Goal: Entertainment & Leisure: Consume media (video, audio)

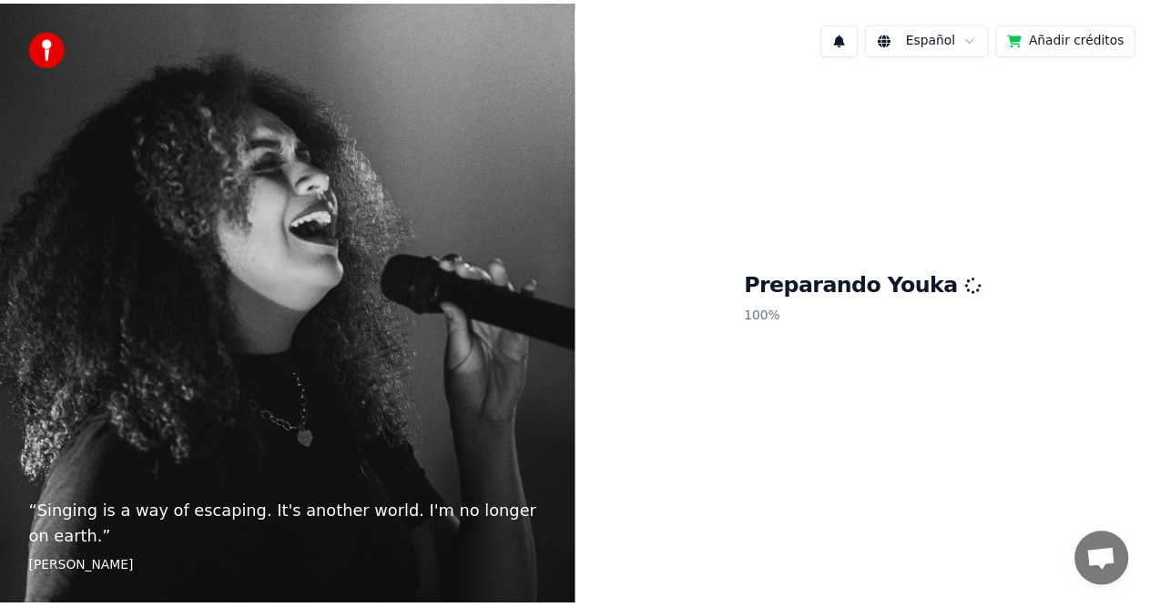
scroll to position [159, 0]
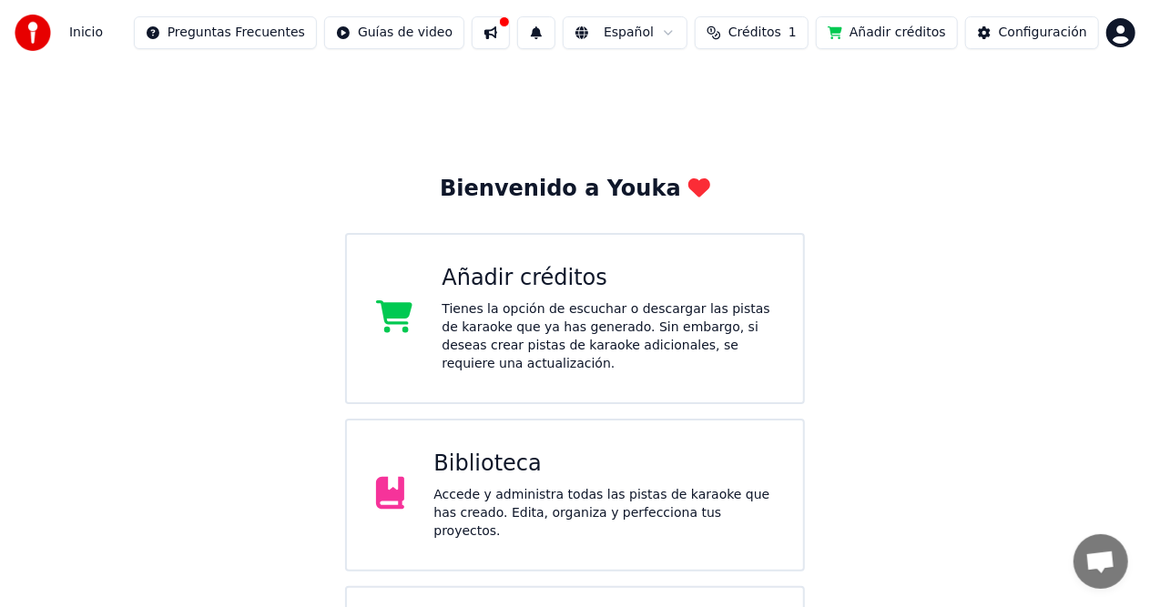
click at [479, 286] on div "Añadir créditos" at bounding box center [608, 278] width 332 height 29
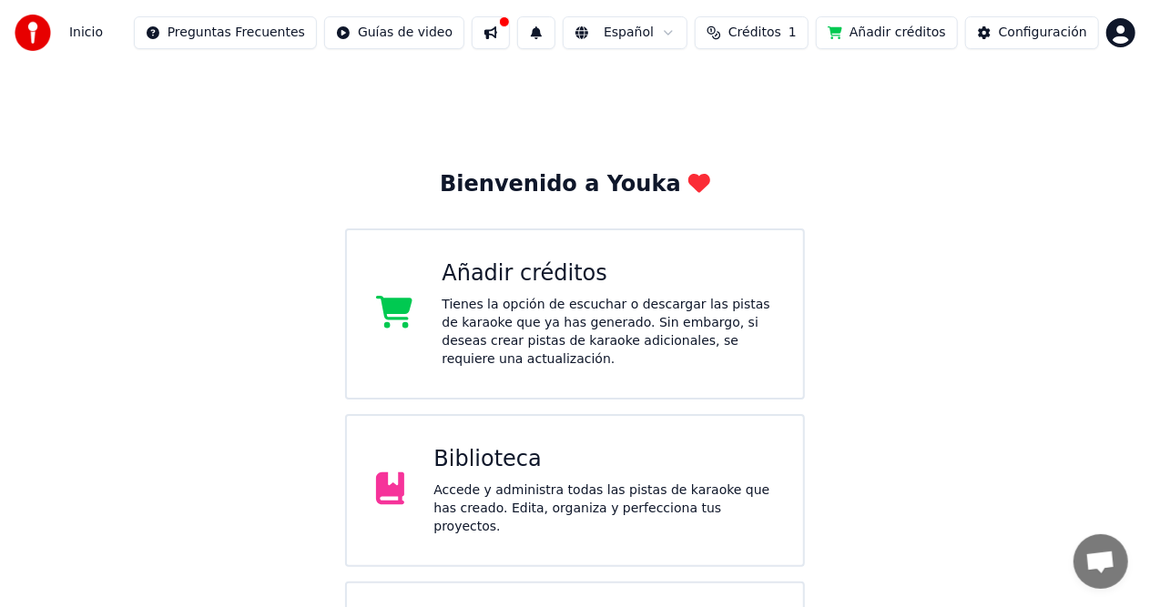
scroll to position [106, 0]
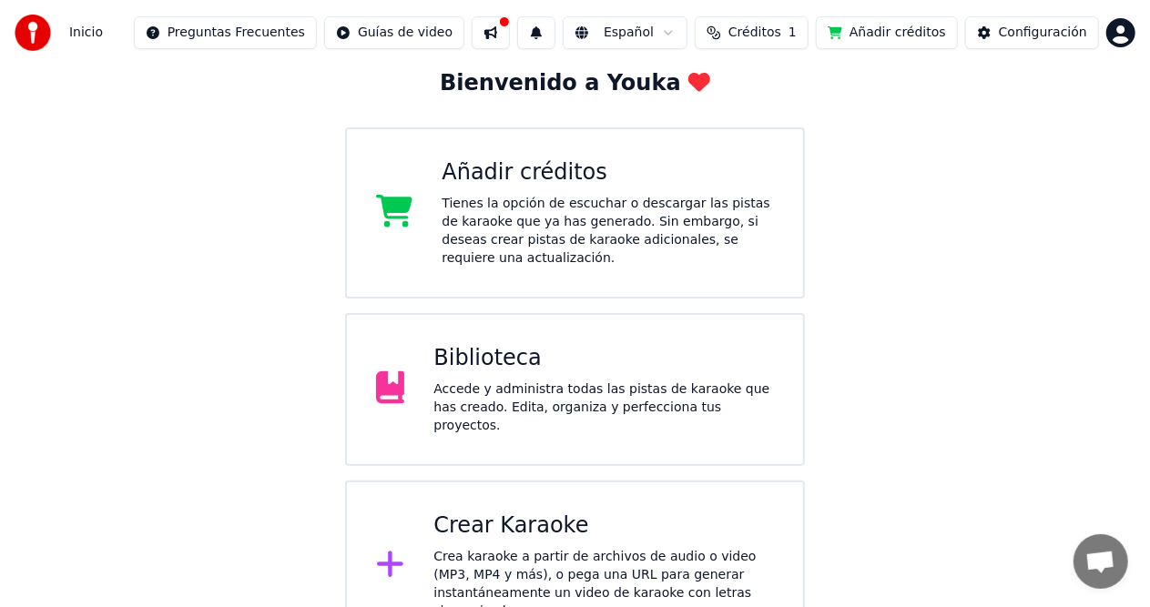
click at [559, 173] on div "Añadir créditos" at bounding box center [608, 172] width 332 height 29
click at [242, 75] on div "Bienvenido a Youka Añadir créditos Tienes la opción de escuchar o descargar las…" at bounding box center [575, 306] width 1150 height 692
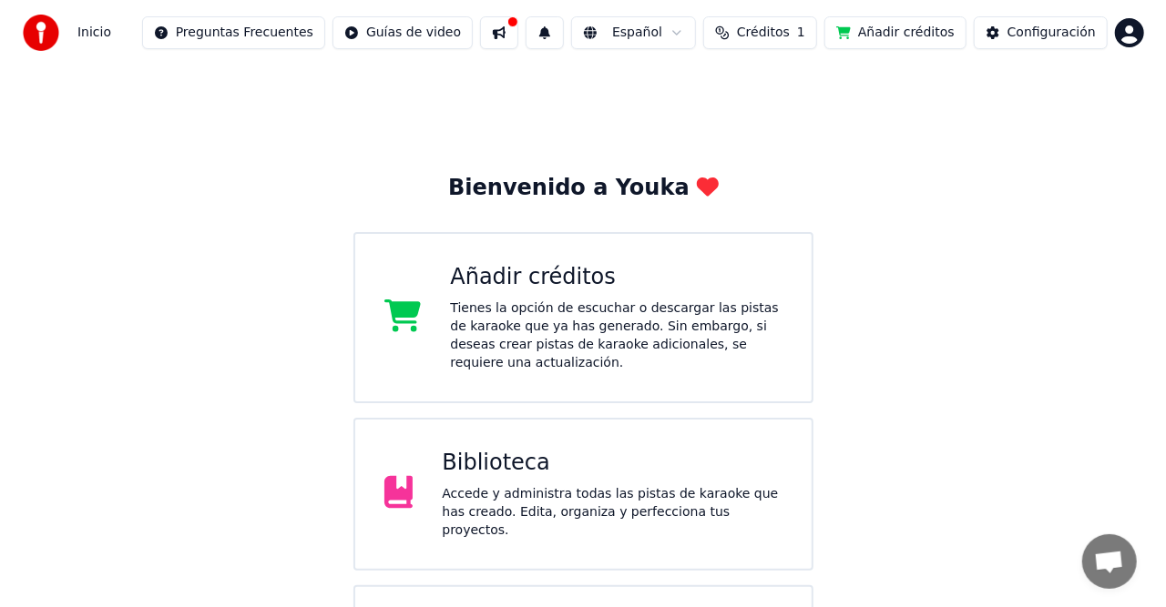
scroll to position [0, 0]
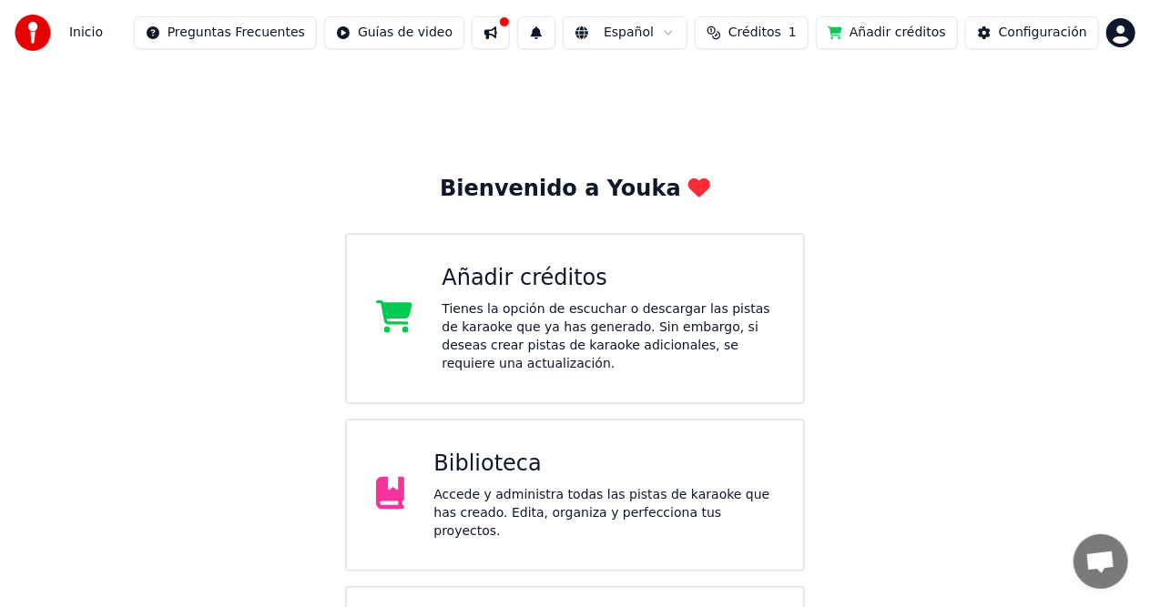
click at [248, 36] on html "Inicio Preguntas Frecuentes Guías de video Español Créditos 1 Añadir créditos C…" at bounding box center [575, 379] width 1150 height 758
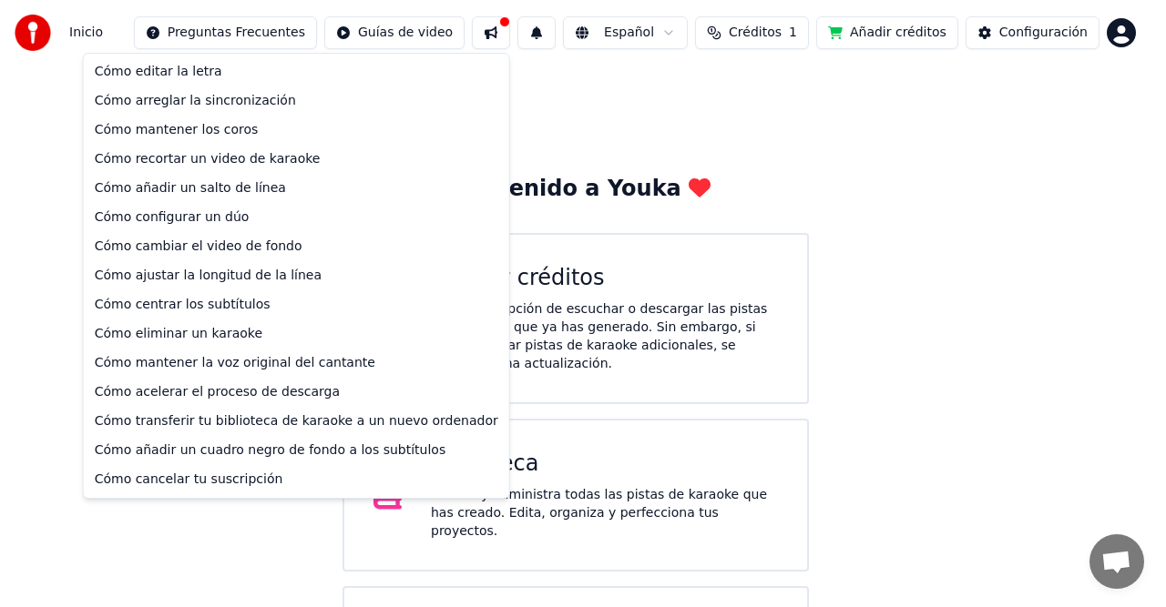
click at [518, 38] on html "Inicio Preguntas Frecuentes Guías de video Español Créditos 1 Añadir créditos C…" at bounding box center [583, 379] width 1166 height 758
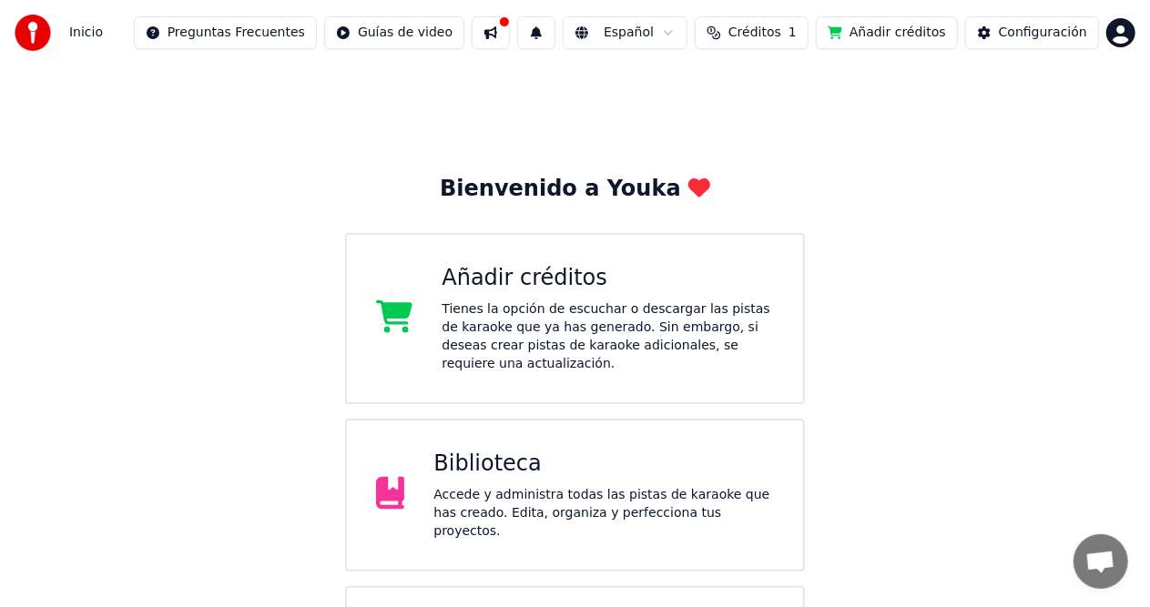
click at [510, 26] on button at bounding box center [491, 32] width 38 height 33
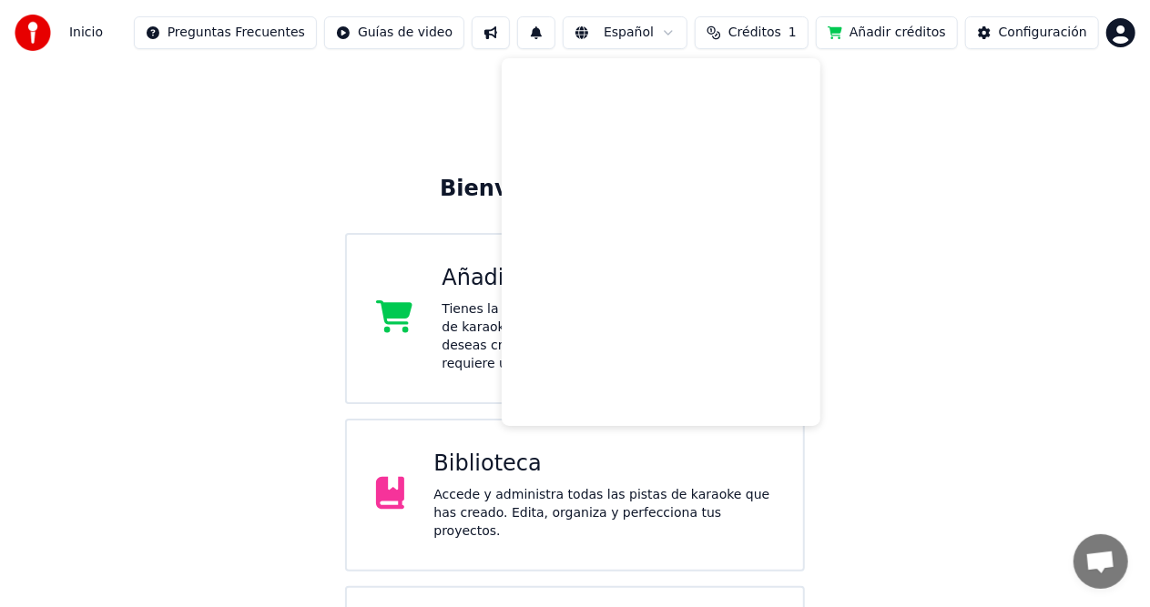
click at [555, 36] on button at bounding box center [536, 32] width 38 height 33
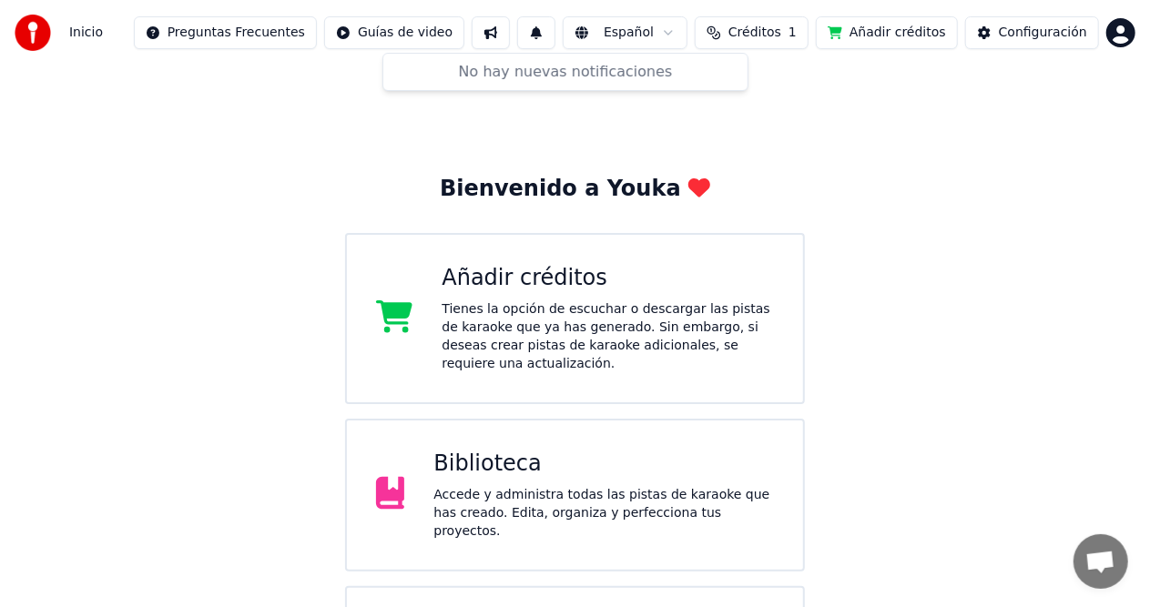
click at [803, 38] on button "Créditos 1" at bounding box center [752, 32] width 114 height 33
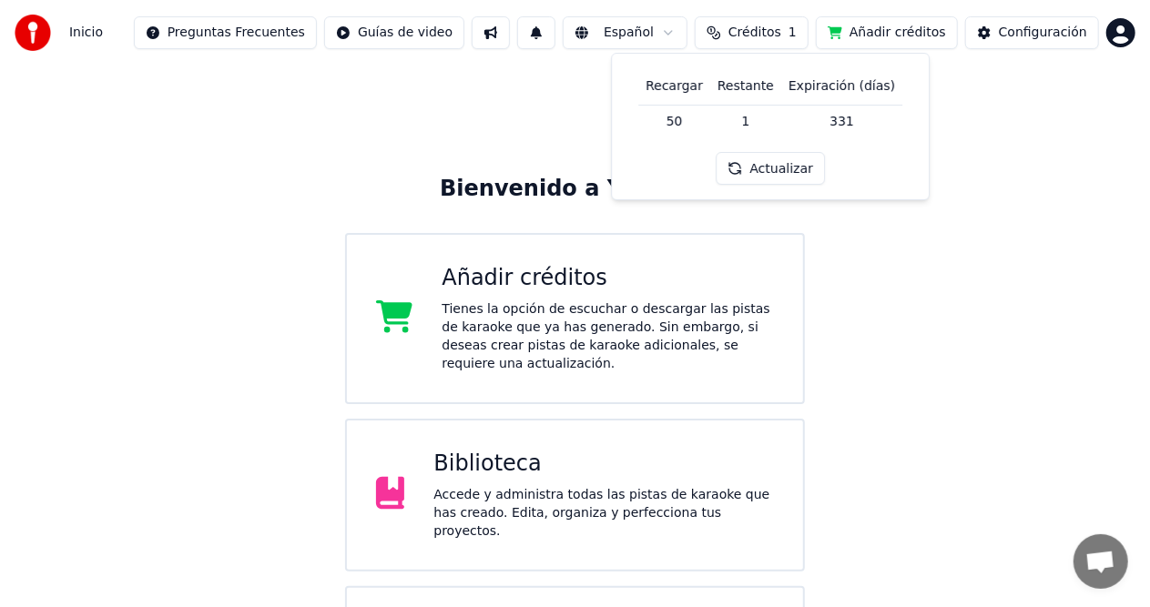
click at [793, 168] on button "Actualizar" at bounding box center [771, 168] width 108 height 33
click at [679, 85] on th "Recargar" at bounding box center [674, 86] width 72 height 36
click at [686, 124] on td "50" at bounding box center [674, 121] width 72 height 33
click at [682, 87] on th "Recargar" at bounding box center [674, 86] width 72 height 36
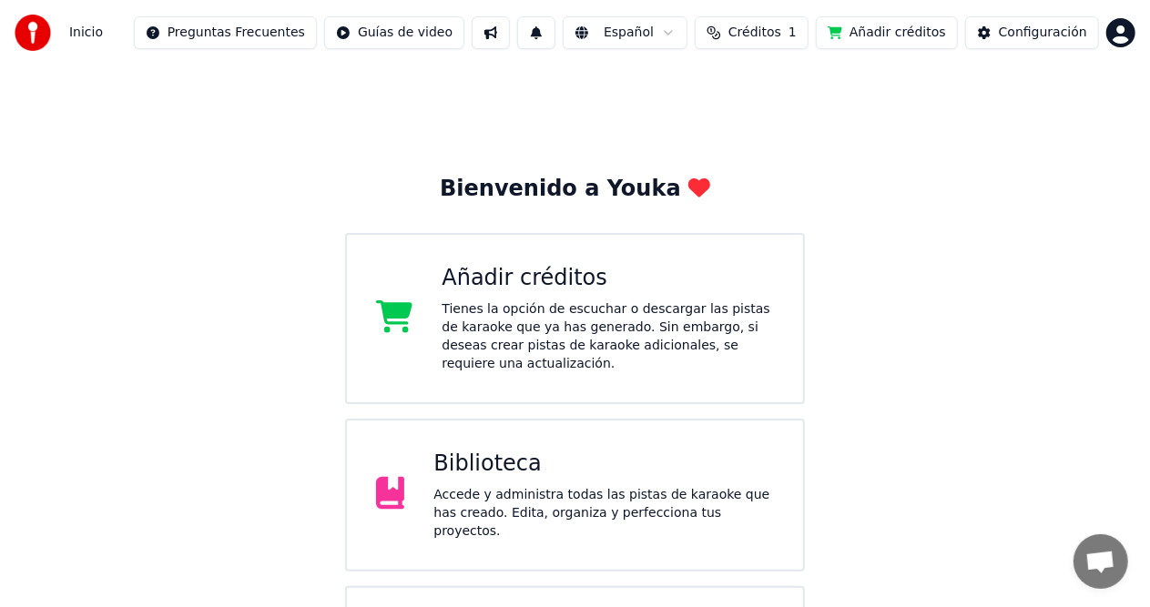
click at [922, 25] on button "Añadir créditos" at bounding box center [887, 32] width 142 height 33
click at [1000, 288] on div "Bienvenido a Youka Añadir créditos Tienes la opción de escuchar o descargar las…" at bounding box center [575, 412] width 1150 height 692
click at [918, 38] on button "Añadir créditos" at bounding box center [887, 32] width 142 height 33
click at [1004, 372] on div "Bienvenido a Youka Añadir créditos Tienes la opción de escuchar o descargar las…" at bounding box center [575, 412] width 1150 height 692
click at [770, 29] on span "Créditos" at bounding box center [755, 33] width 53 height 18
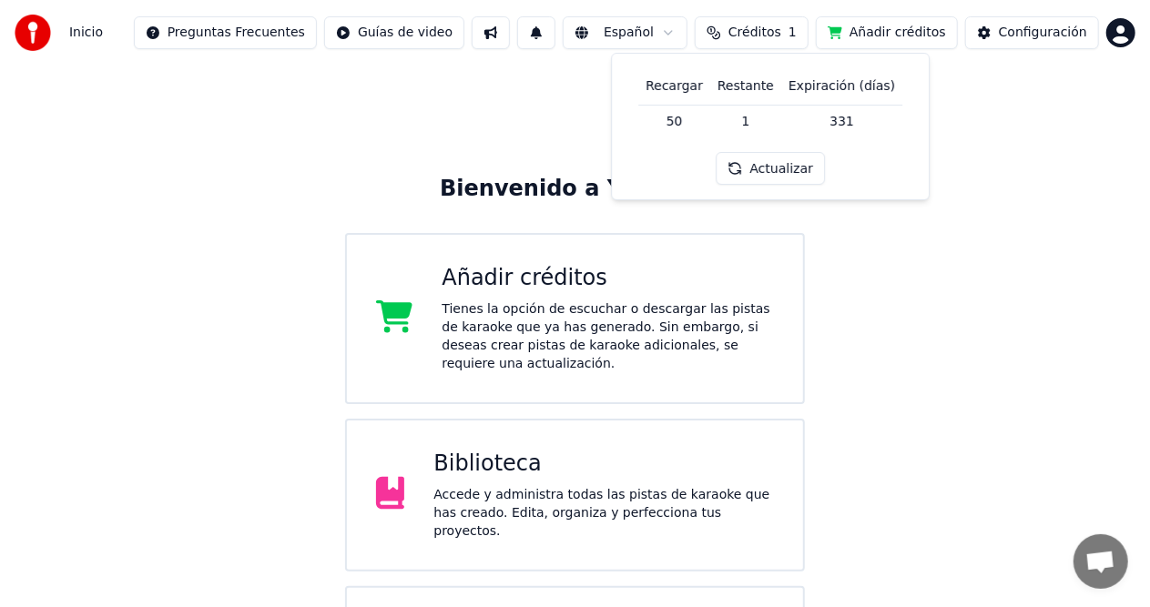
click at [787, 167] on button "Actualizar" at bounding box center [771, 168] width 108 height 33
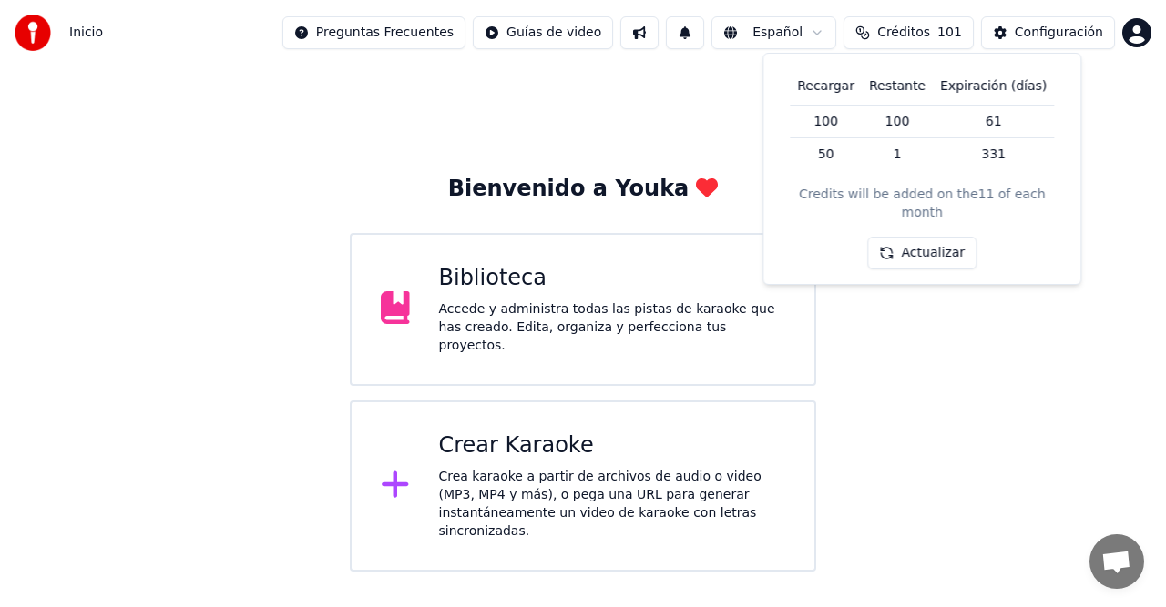
click at [650, 127] on div "Bienvenido a Youka Biblioteca Accede y administra todas las pistas de karaoke q…" at bounding box center [583, 319] width 1166 height 506
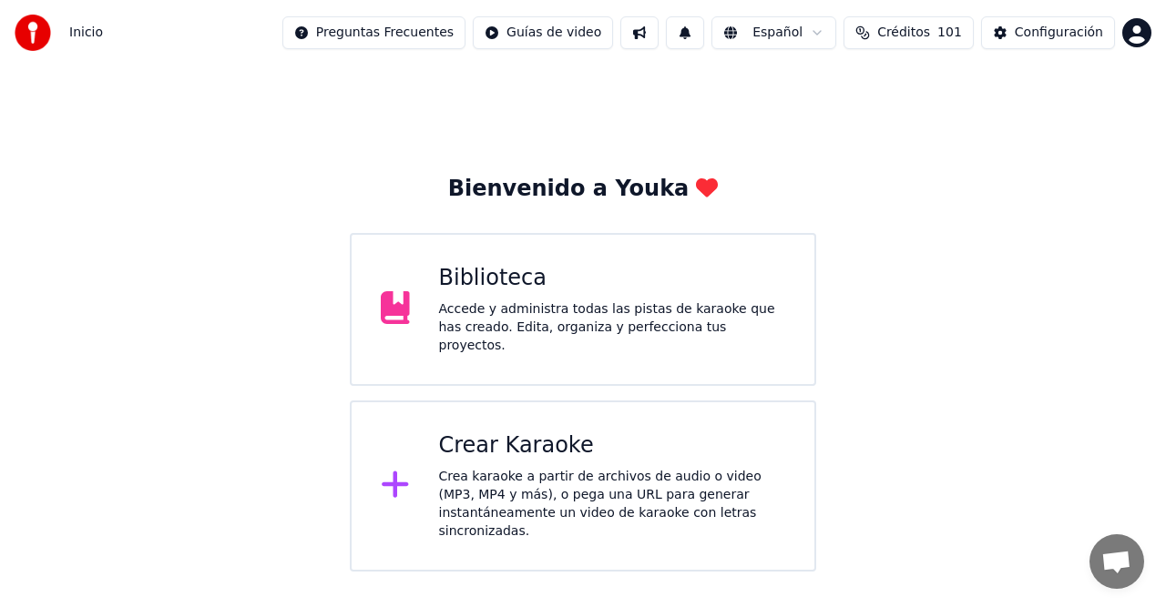
click at [483, 445] on div "Crear Karaoke" at bounding box center [612, 446] width 347 height 29
click at [500, 442] on div "Crear Karaoke" at bounding box center [612, 446] width 347 height 29
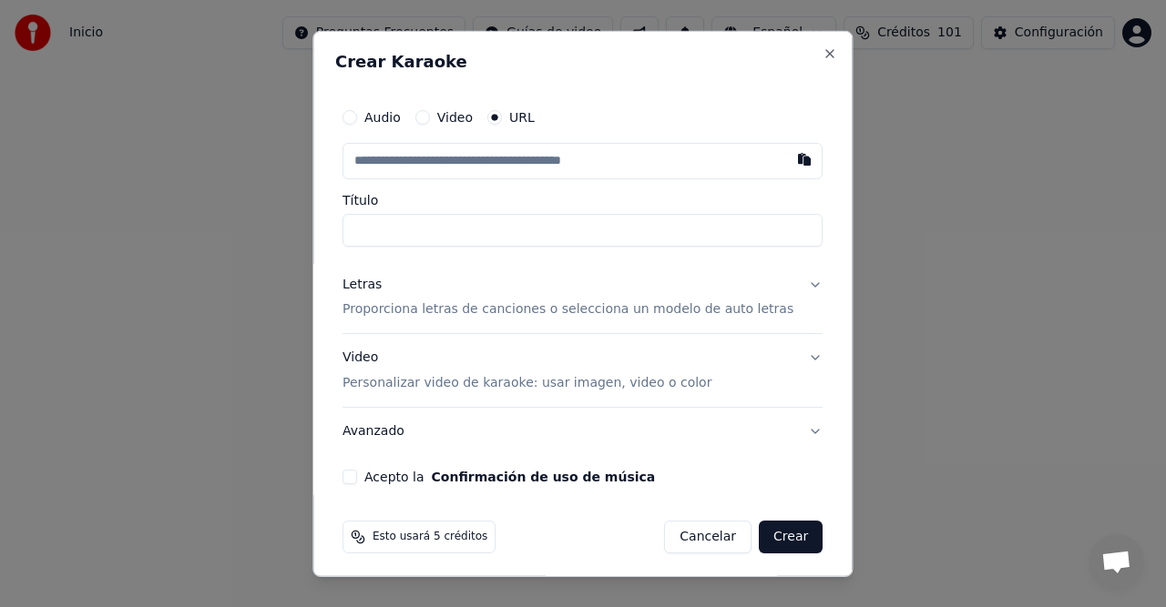
click at [371, 122] on div "Audio" at bounding box center [371, 116] width 58 height 15
click at [357, 117] on button "Audio" at bounding box center [349, 116] width 15 height 15
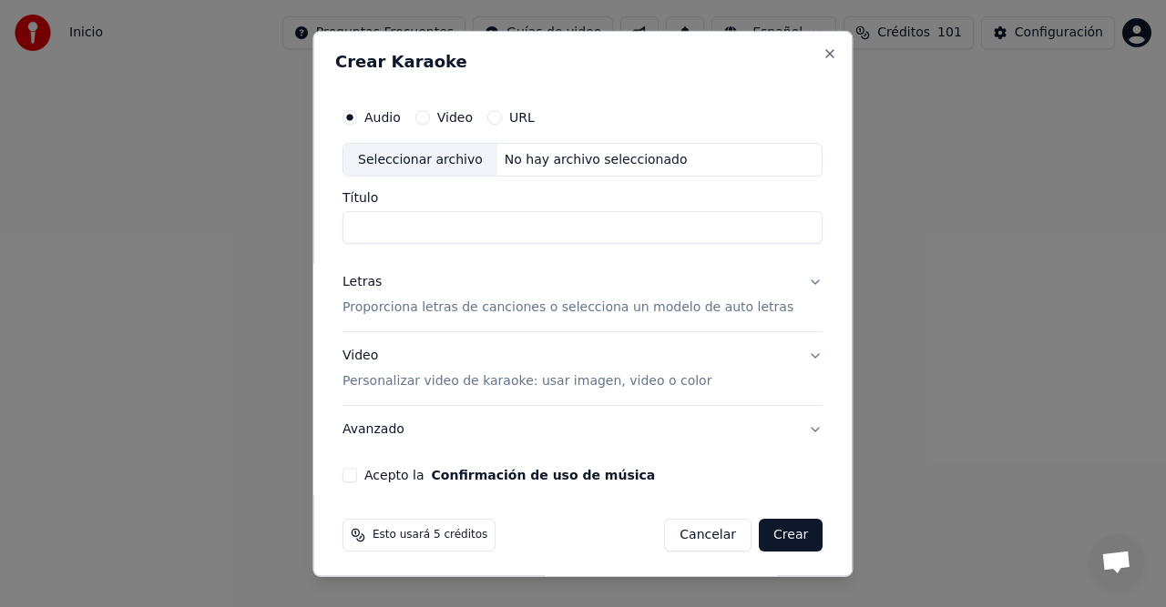
click at [434, 161] on div "Seleccionar archivo" at bounding box center [420, 159] width 154 height 33
type input "**********"
click at [791, 280] on button "Letras Proporciona letras de canciones o selecciona un modelo de auto letras" at bounding box center [582, 295] width 480 height 73
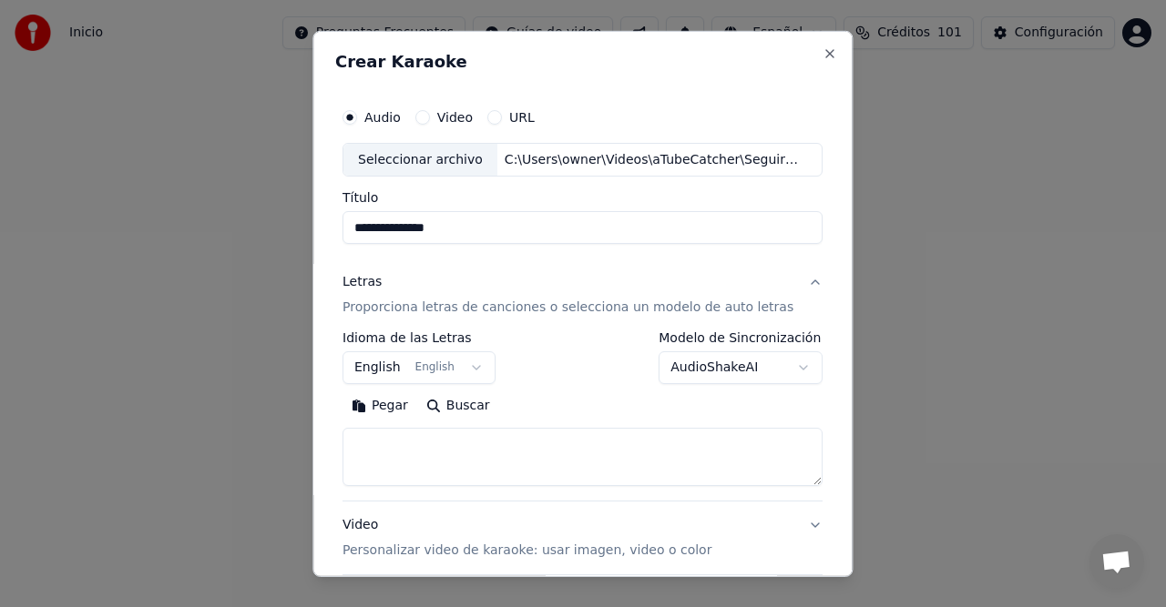
click at [468, 365] on button "English English" at bounding box center [418, 368] width 153 height 33
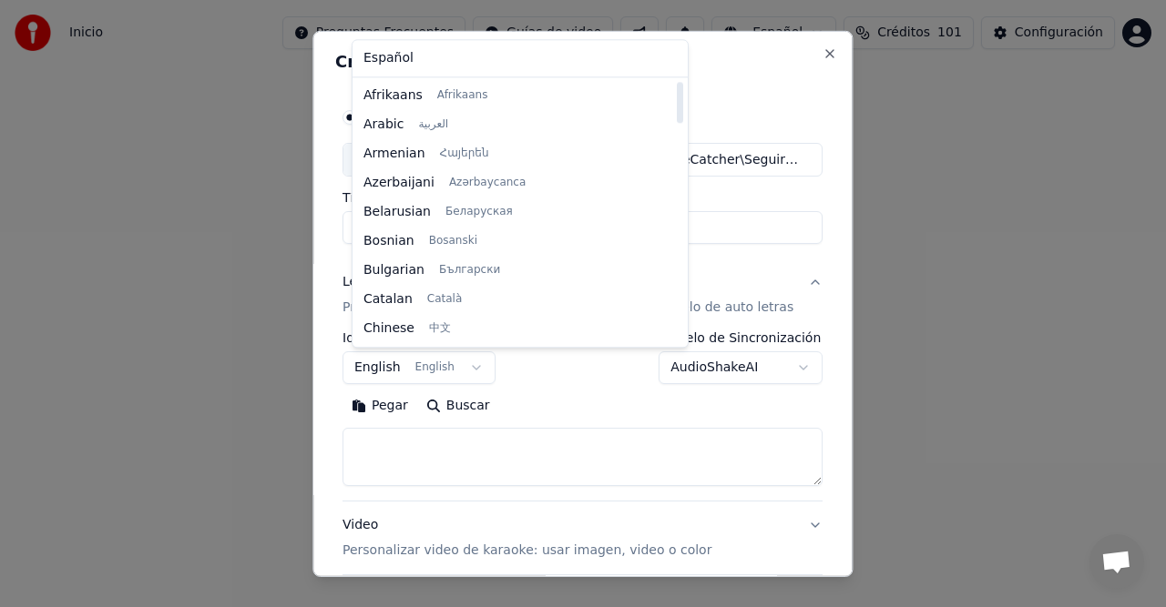
select select "**"
drag, startPoint x: 378, startPoint y: 52, endPoint x: 392, endPoint y: 72, distance: 24.2
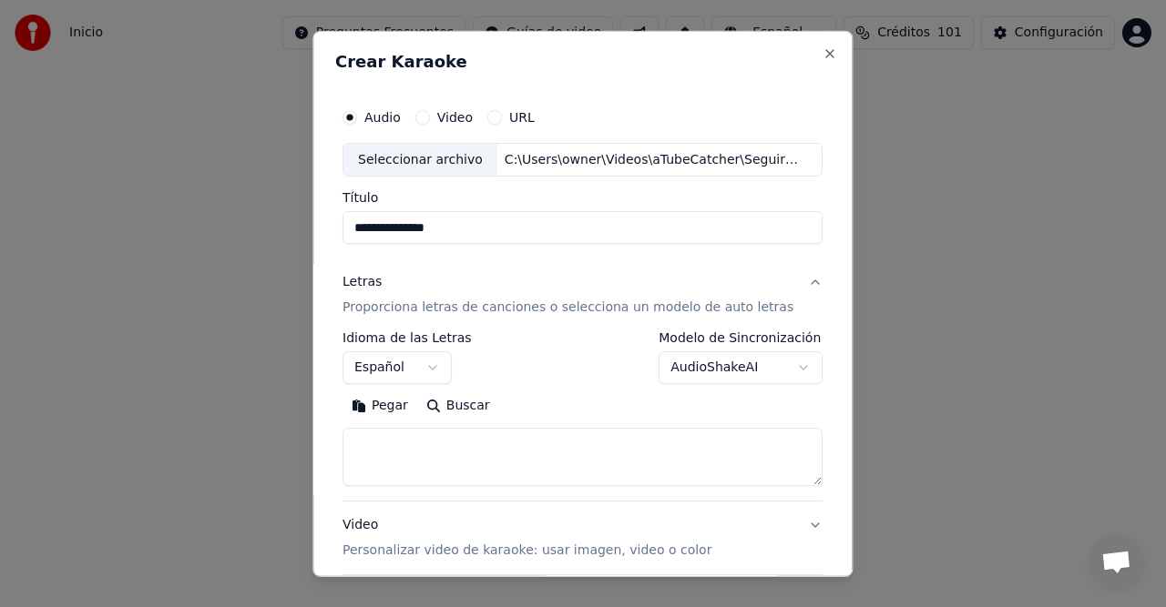
click at [774, 370] on body "**********" at bounding box center [583, 286] width 1166 height 572
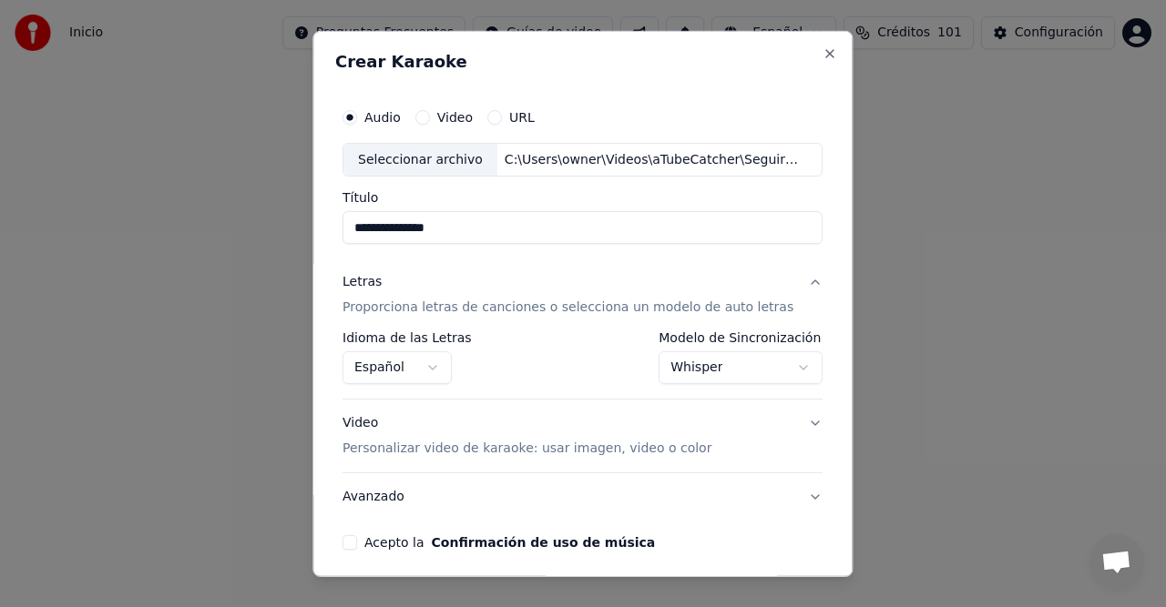
scroll to position [70, 0]
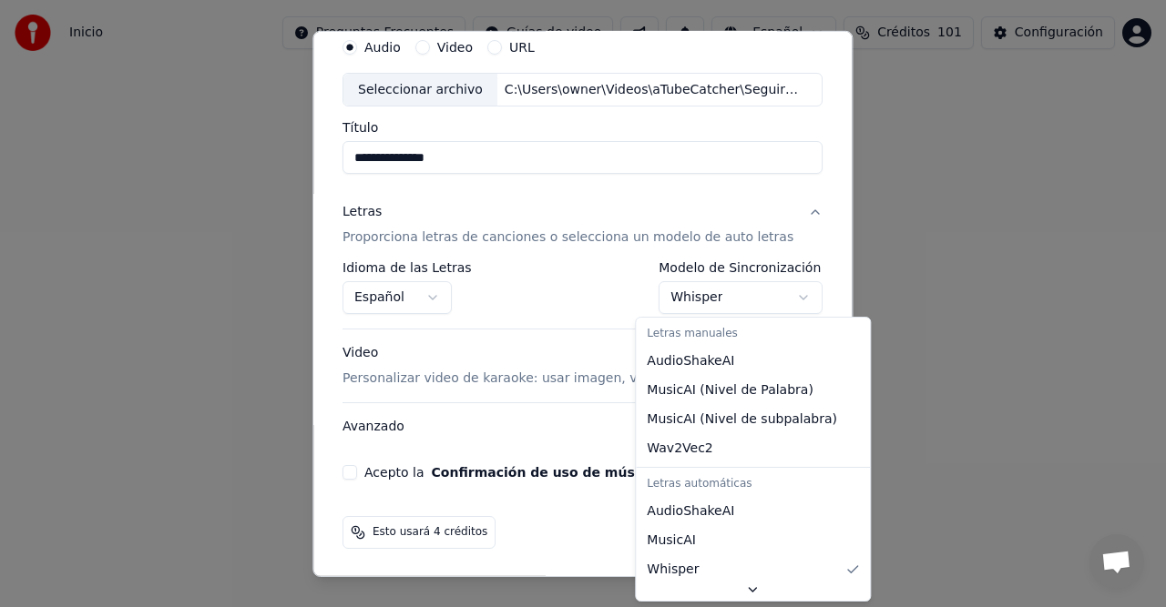
click at [782, 295] on body "**********" at bounding box center [583, 286] width 1166 height 572
click at [778, 293] on body "**********" at bounding box center [583, 286] width 1166 height 572
click at [783, 296] on body "**********" at bounding box center [583, 286] width 1166 height 572
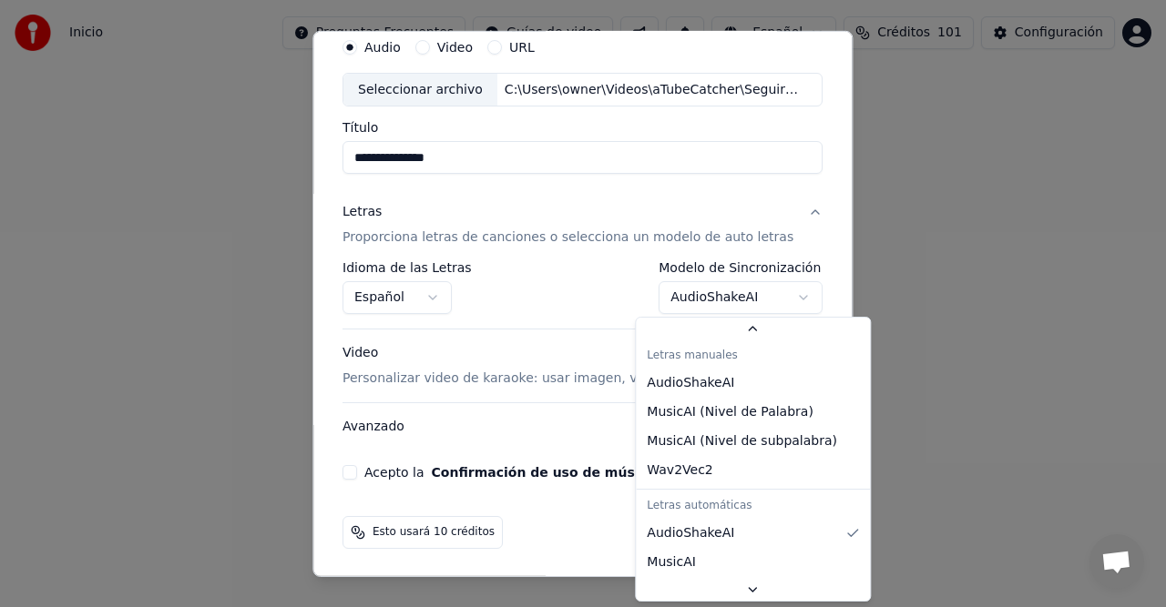
scroll to position [46, 0]
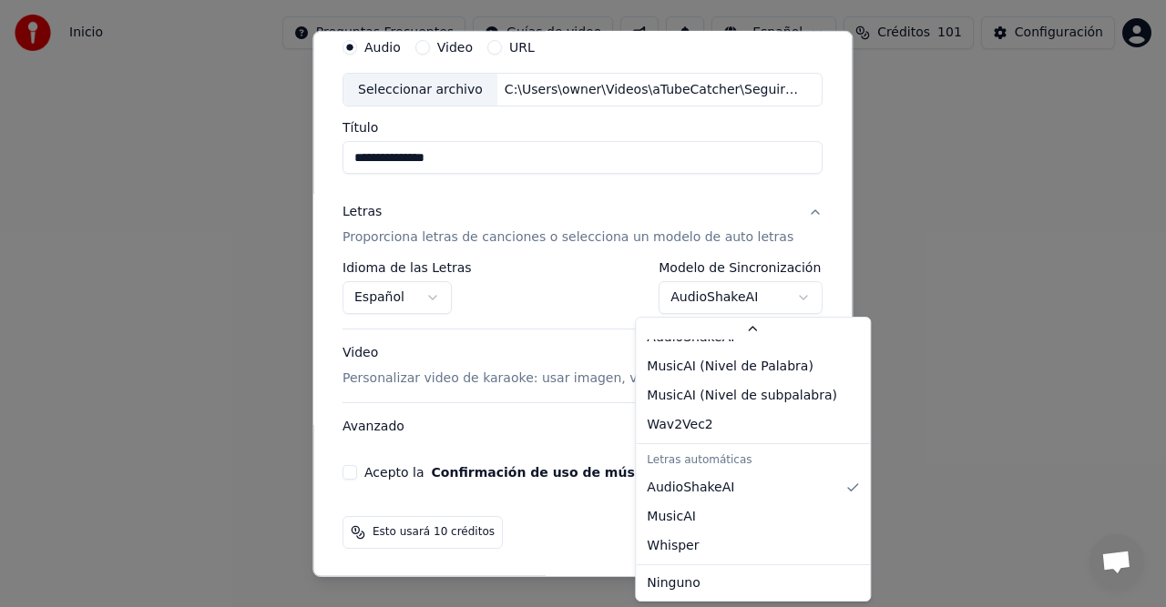
select select "*******"
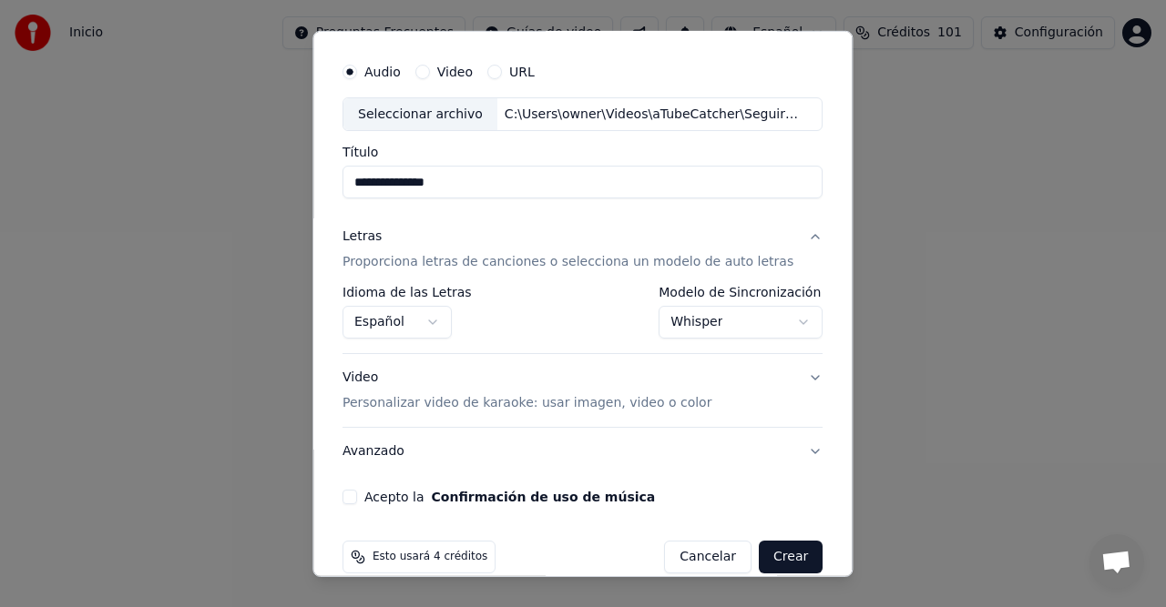
scroll to position [70, 0]
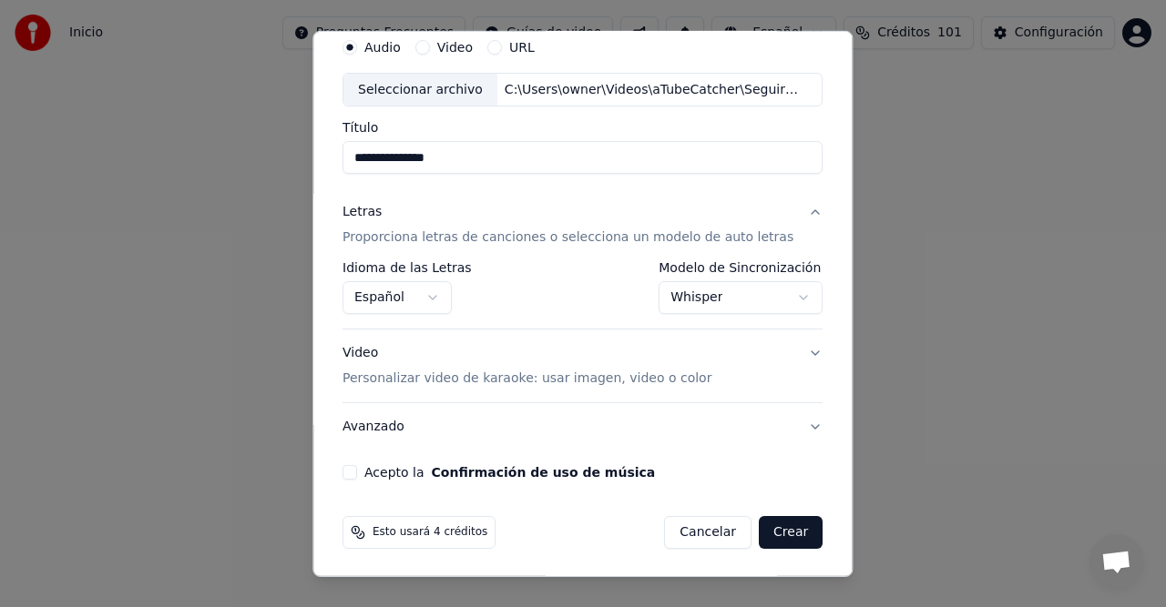
click at [790, 354] on button "Video Personalizar video de karaoke: usar imagen, video o color" at bounding box center [582, 366] width 480 height 73
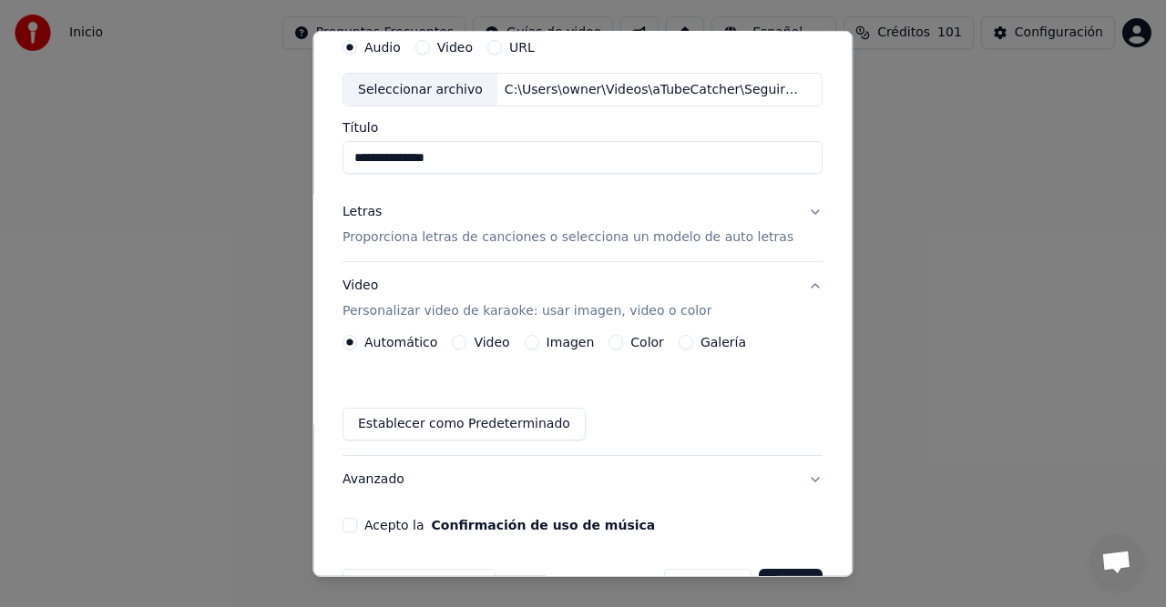
click at [536, 339] on button "Imagen" at bounding box center [532, 342] width 15 height 15
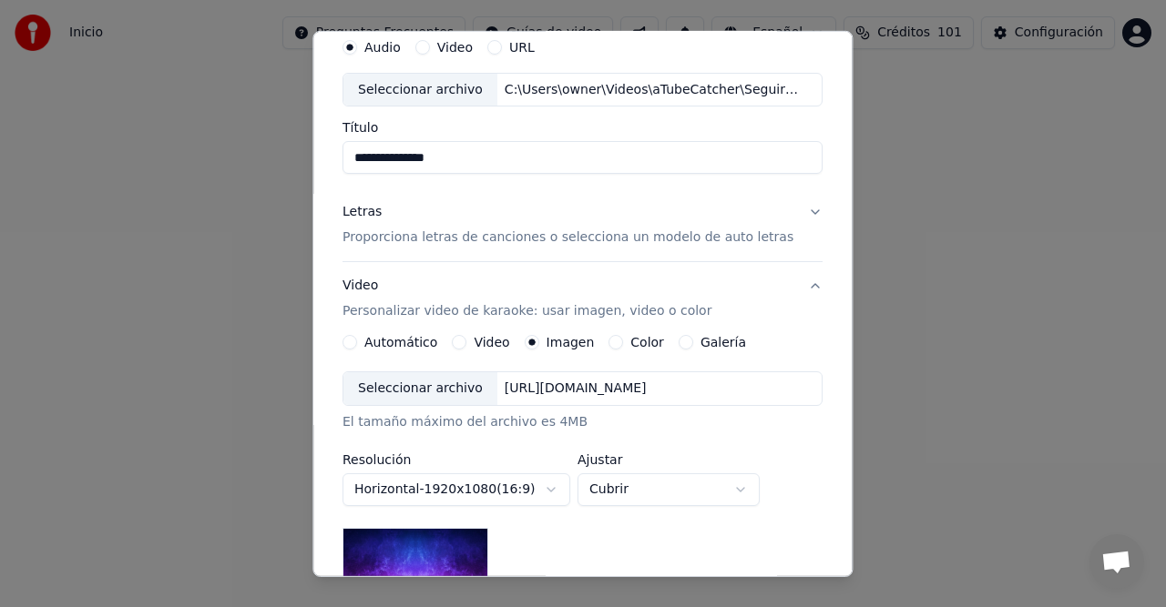
click at [685, 342] on button "Galería" at bounding box center [685, 342] width 15 height 15
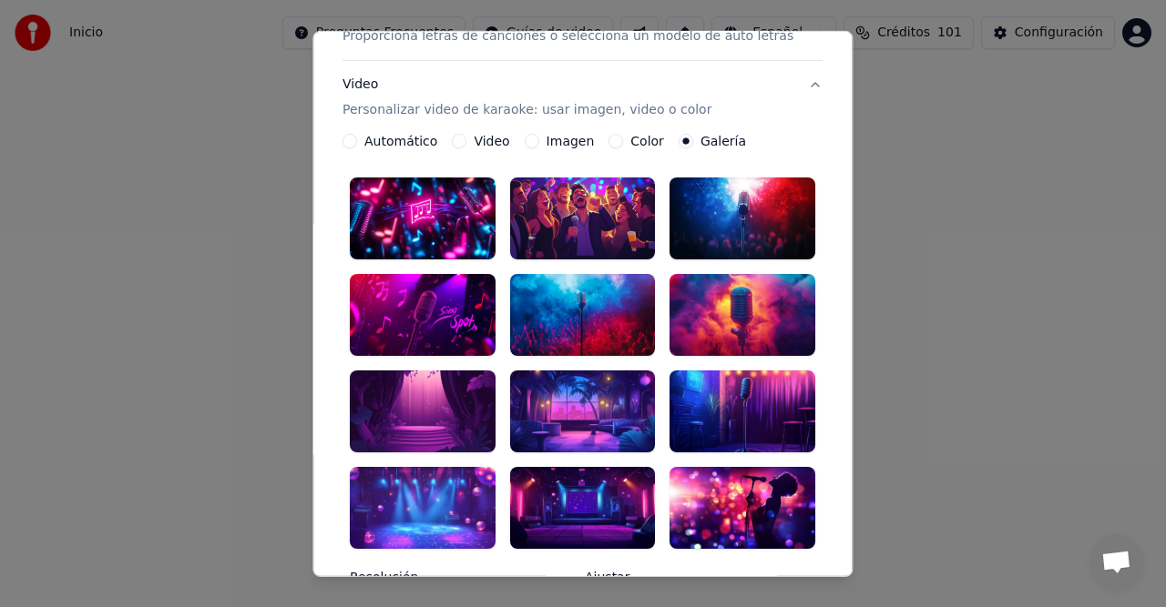
scroll to position [104, 0]
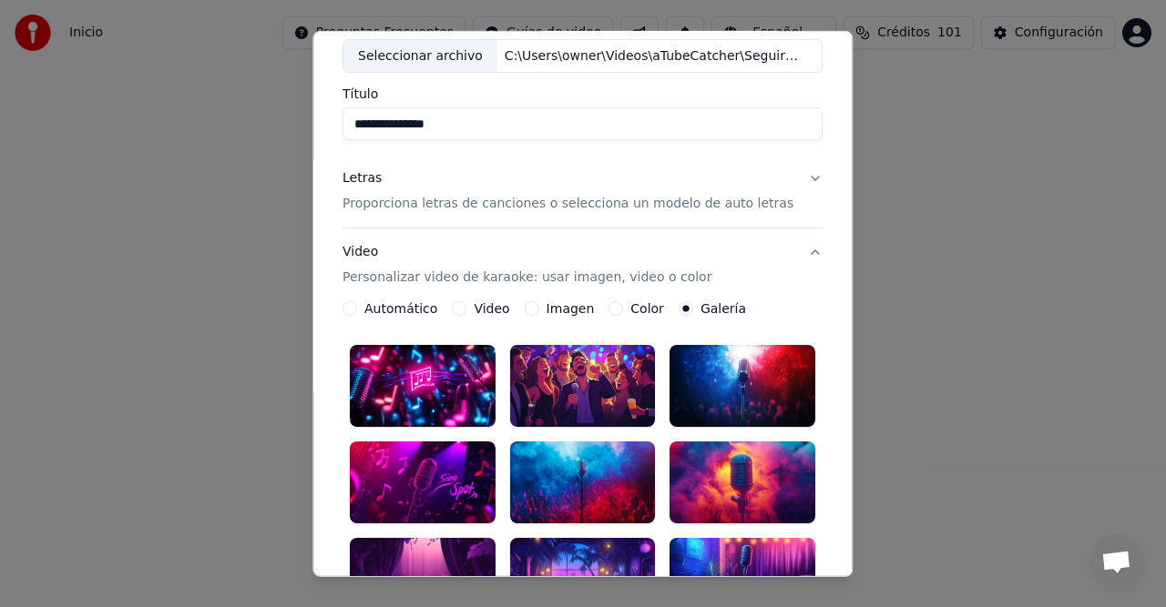
click at [443, 461] on div at bounding box center [423, 483] width 146 height 82
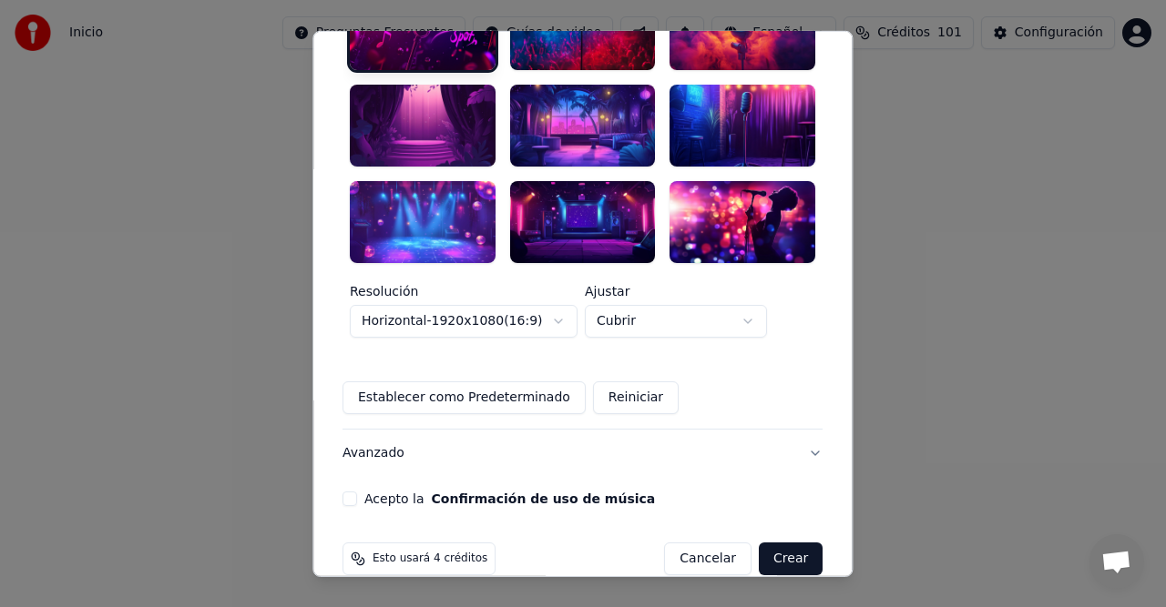
scroll to position [559, 0]
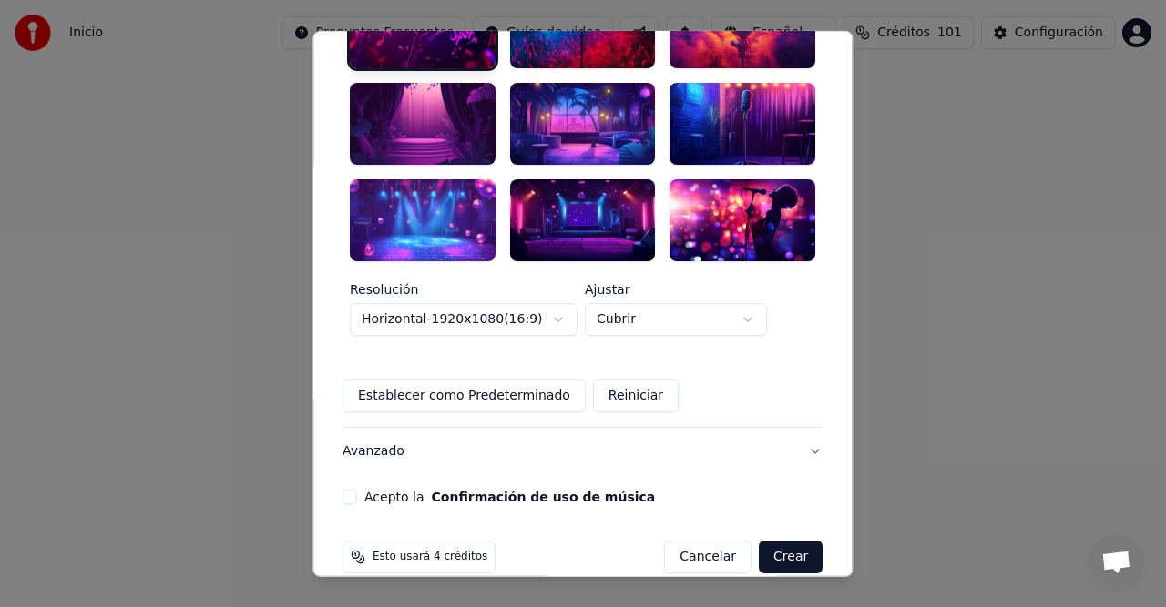
click at [780, 541] on button "Crear" at bounding box center [791, 557] width 64 height 33
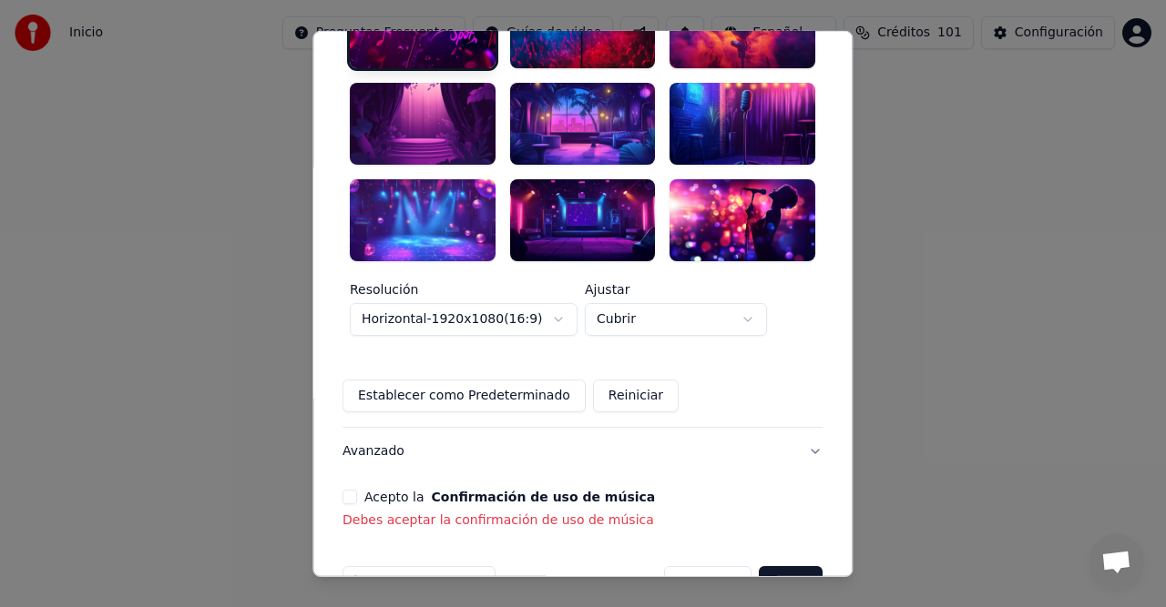
click at [357, 490] on button "Acepto la Confirmación de uso de música" at bounding box center [349, 497] width 15 height 15
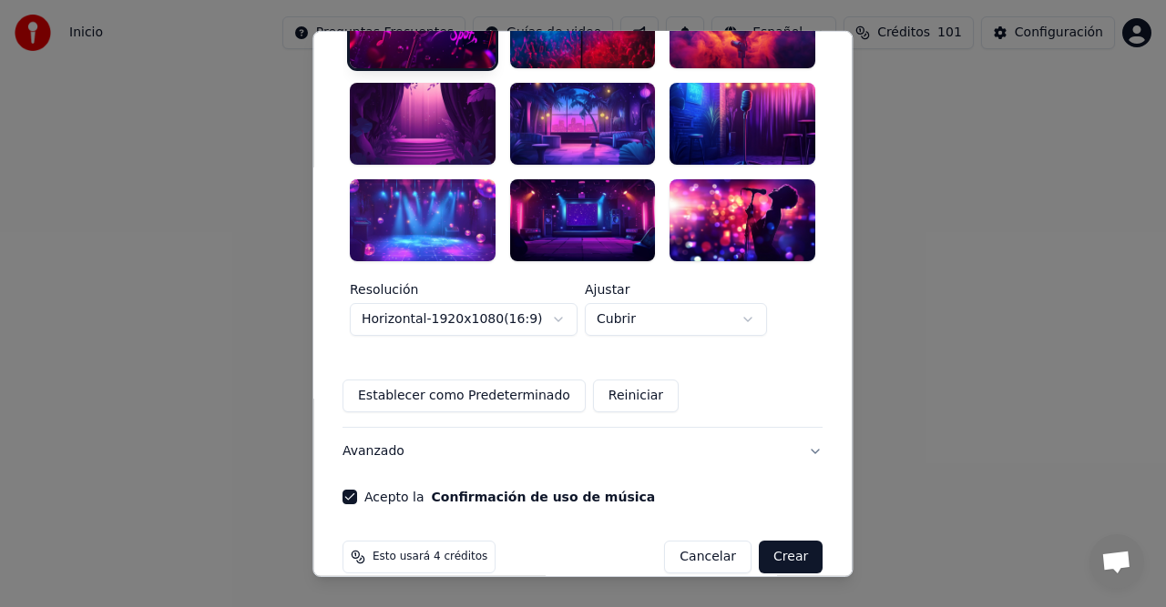
click at [783, 541] on button "Crear" at bounding box center [791, 557] width 64 height 33
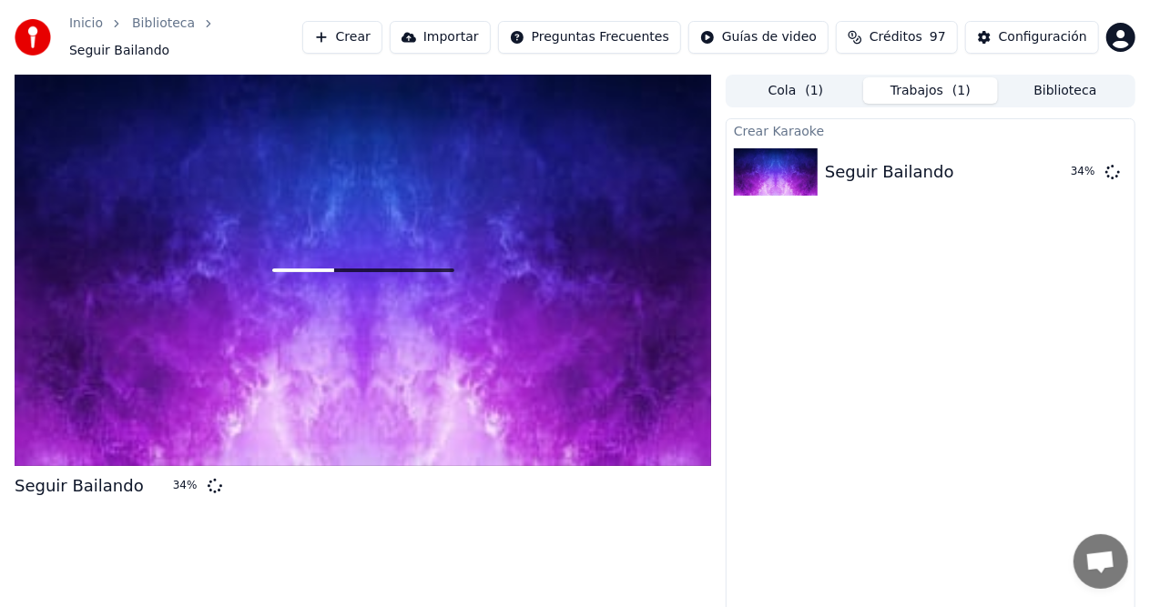
click at [376, 27] on button "Crear" at bounding box center [342, 37] width 80 height 33
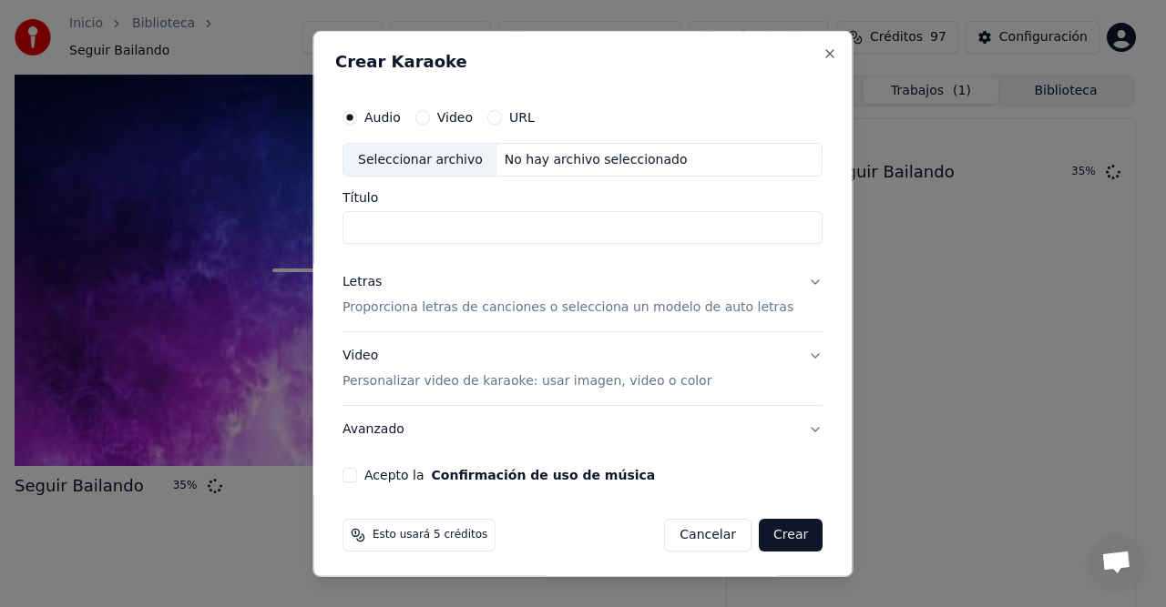
click at [450, 171] on div "Seleccionar archivo" at bounding box center [420, 159] width 154 height 33
type input "**********"
click at [789, 282] on button "Letras Proporciona letras de canciones o selecciona un modelo de auto letras" at bounding box center [582, 295] width 480 height 73
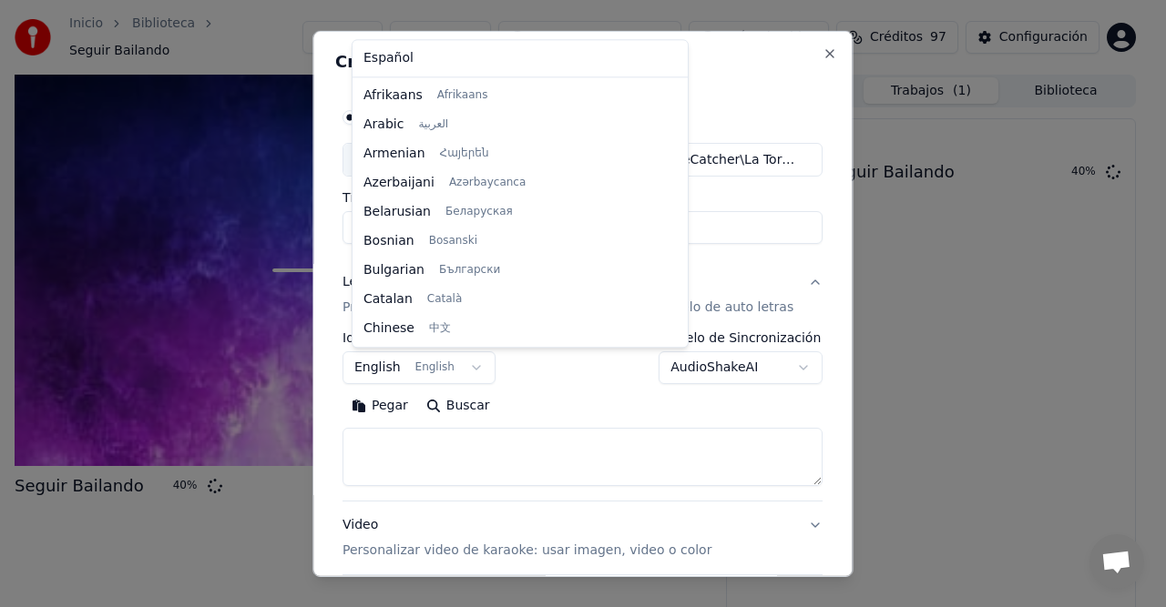
click at [464, 364] on body "**********" at bounding box center [575, 303] width 1150 height 607
select select "**"
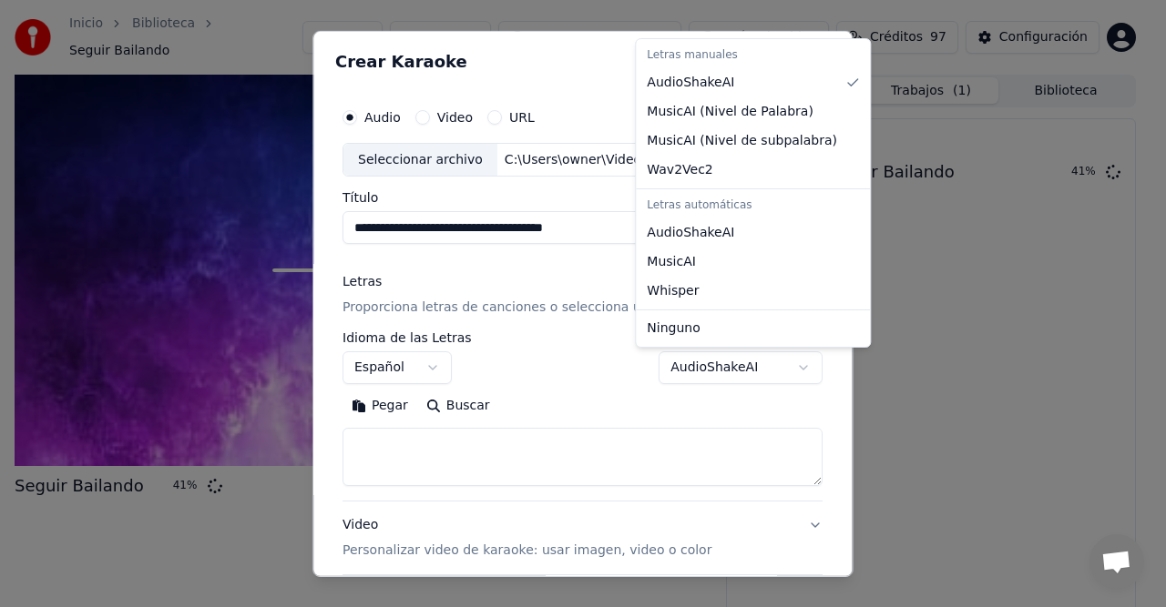
click at [749, 368] on body "**********" at bounding box center [575, 303] width 1150 height 607
select select "*******"
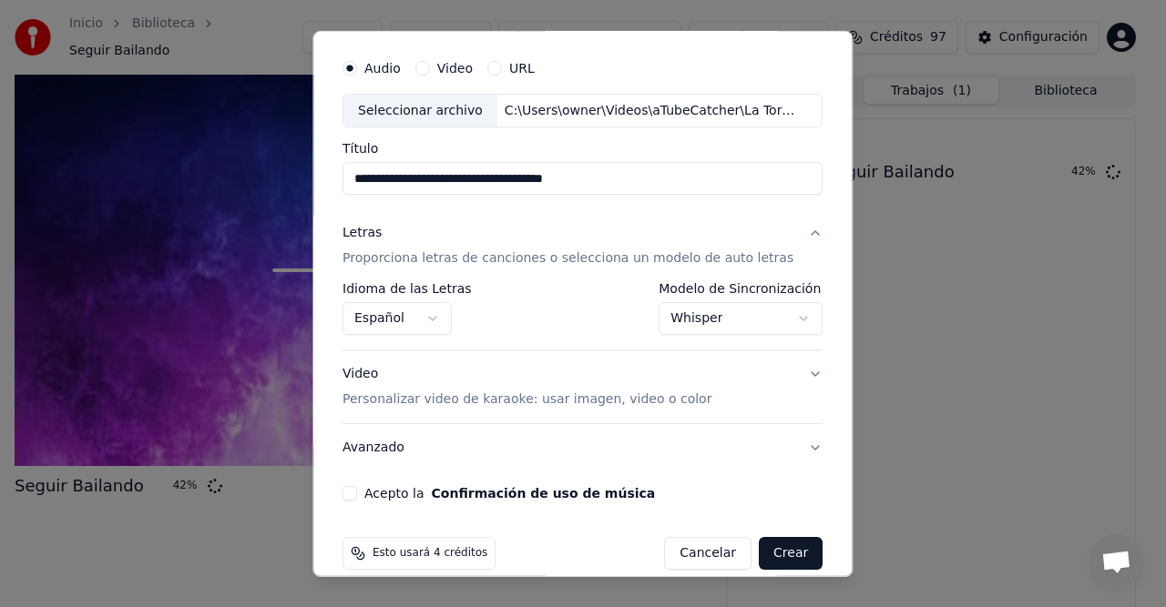
scroll to position [70, 0]
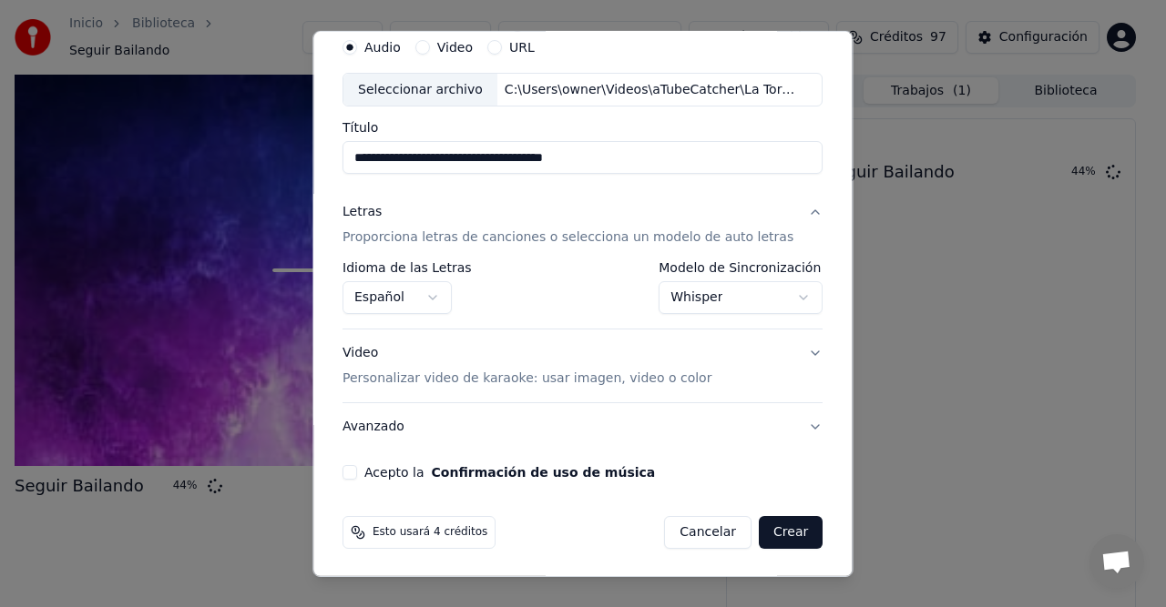
click at [796, 352] on button "Video Personalizar video de karaoke: usar imagen, video o color" at bounding box center [582, 366] width 480 height 73
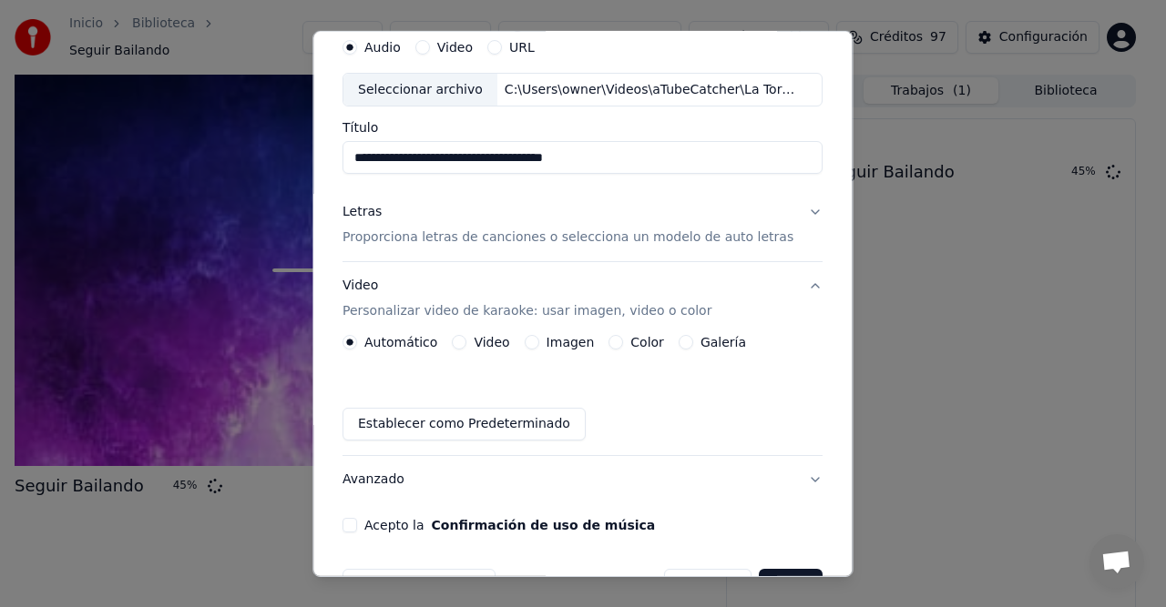
click at [689, 341] on div "Galería" at bounding box center [711, 342] width 67 height 15
click at [681, 343] on button "Galería" at bounding box center [685, 342] width 15 height 15
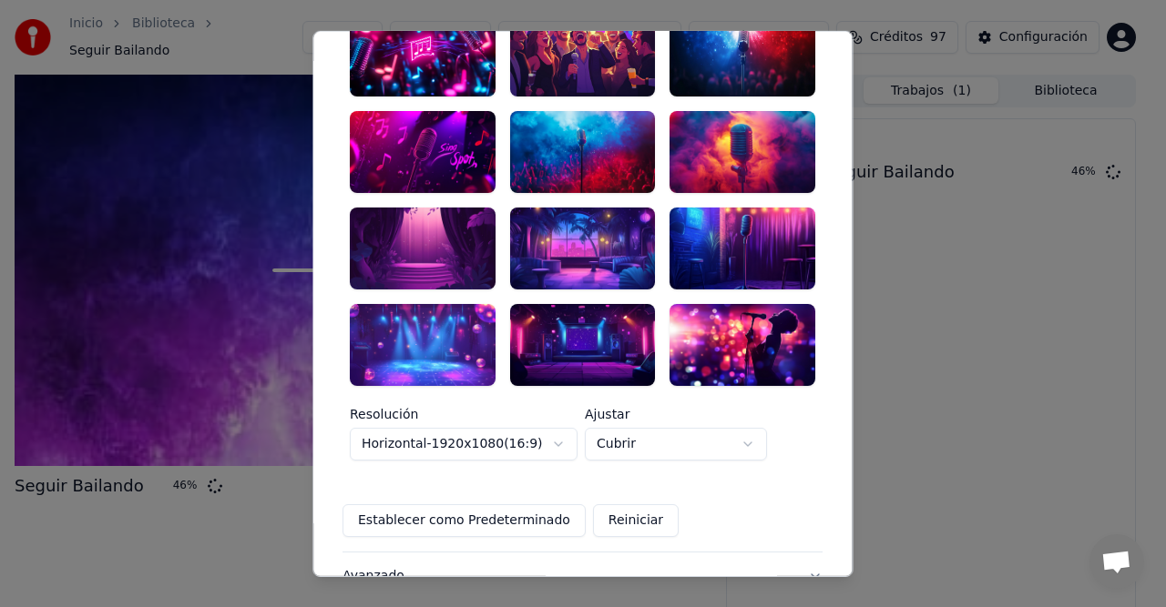
scroll to position [343, 0]
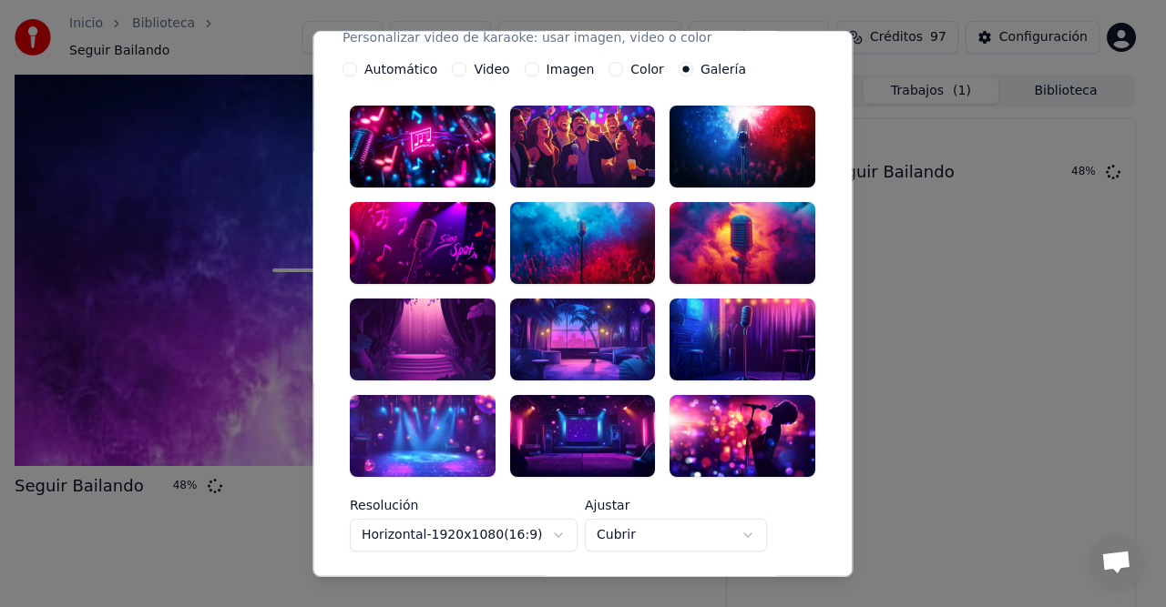
click at [543, 331] on div at bounding box center [583, 340] width 146 height 82
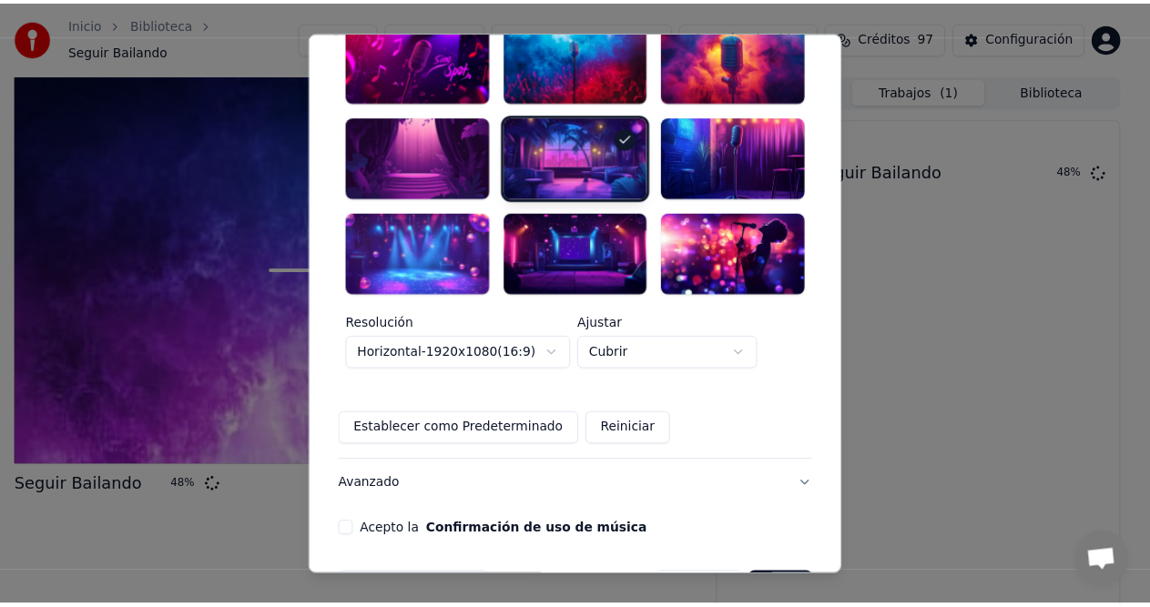
scroll to position [559, 0]
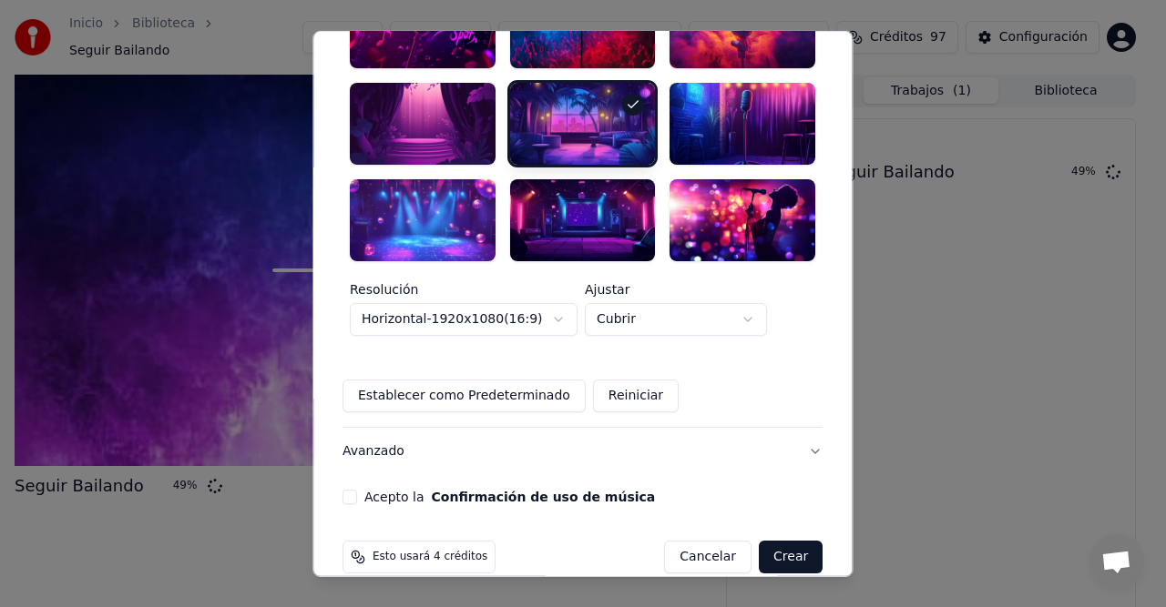
click at [357, 490] on button "Acepto la Confirmación de uso de música" at bounding box center [349, 497] width 15 height 15
click at [763, 541] on button "Crear" at bounding box center [791, 557] width 64 height 33
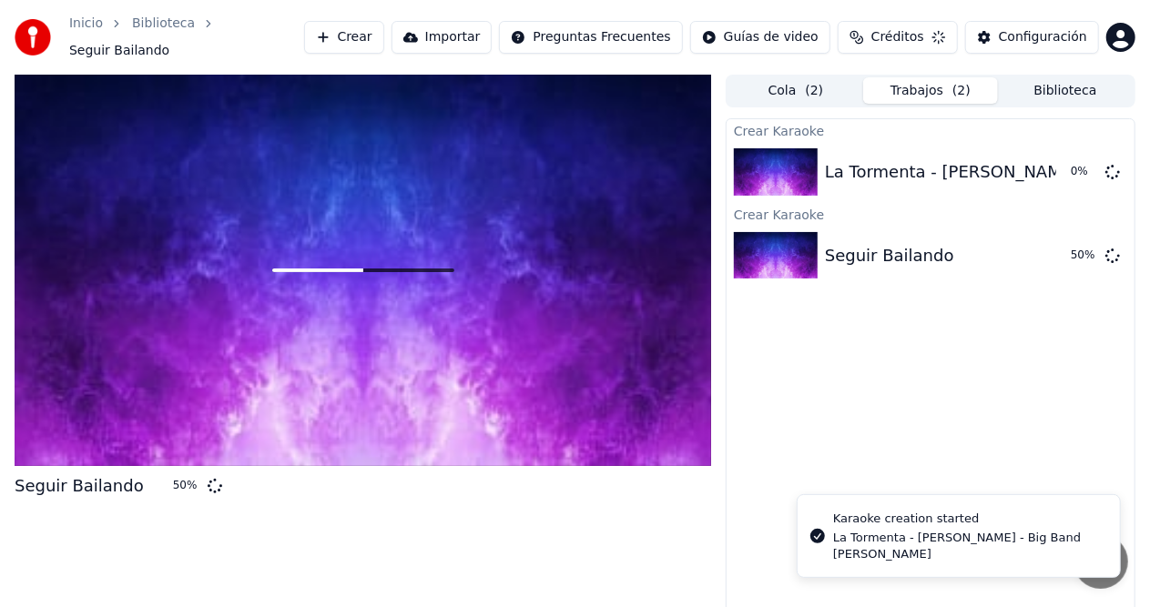
scroll to position [0, 0]
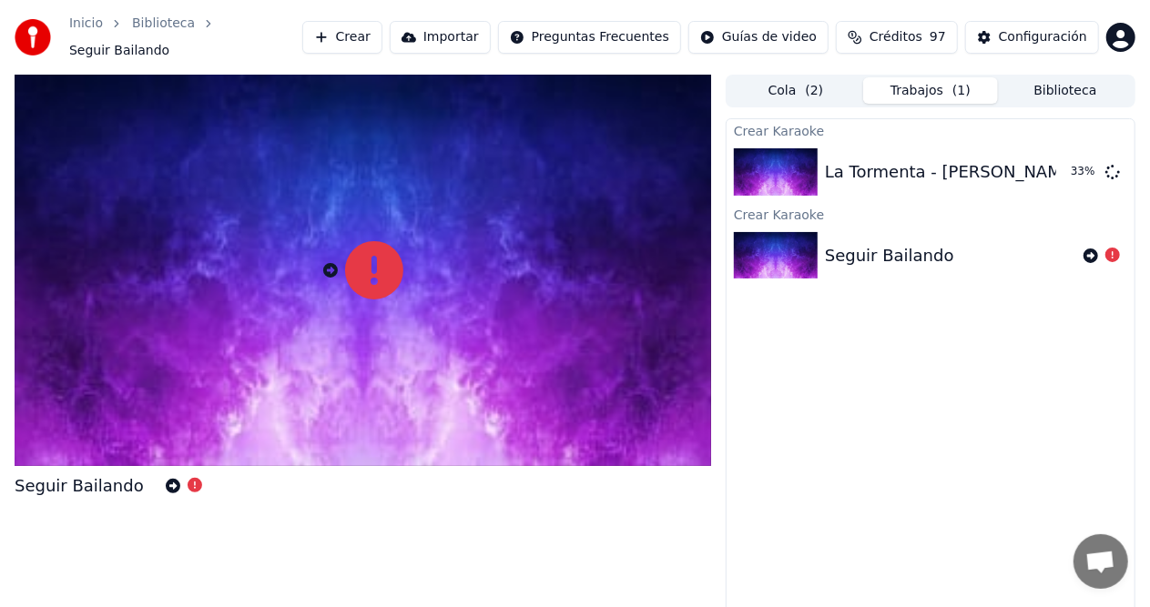
click at [1106, 248] on icon at bounding box center [1113, 255] width 15 height 15
click at [1111, 248] on icon at bounding box center [1113, 255] width 15 height 15
click at [852, 246] on div "Seguir Bailando" at bounding box center [889, 255] width 129 height 25
click at [1091, 249] on icon at bounding box center [1091, 256] width 15 height 15
click at [1089, 249] on icon at bounding box center [1091, 256] width 15 height 15
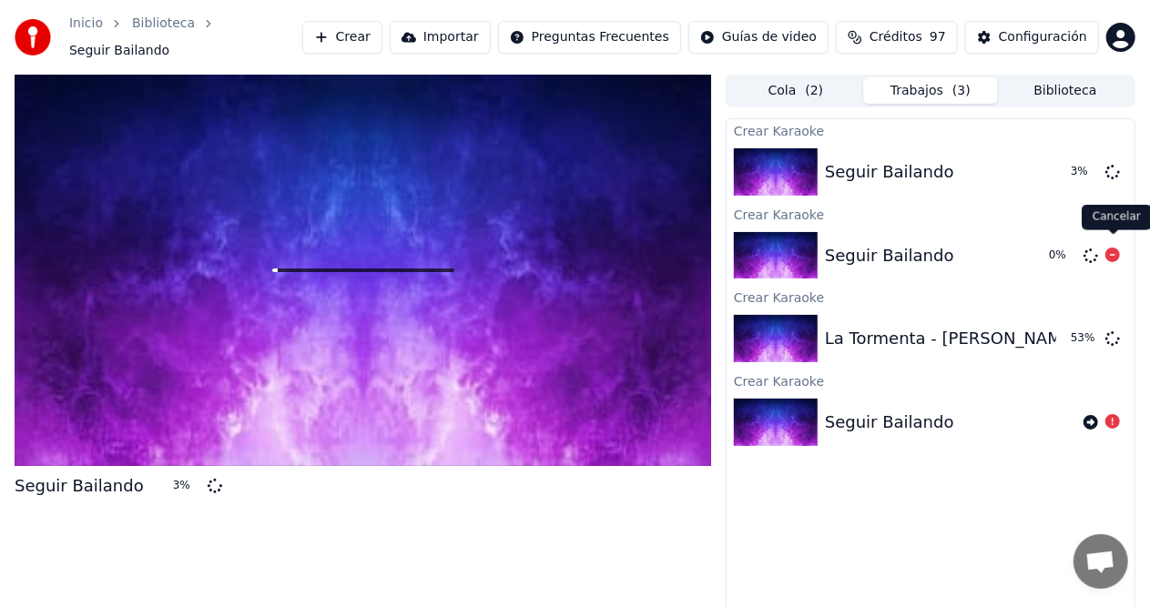
click at [1116, 248] on icon at bounding box center [1113, 255] width 15 height 15
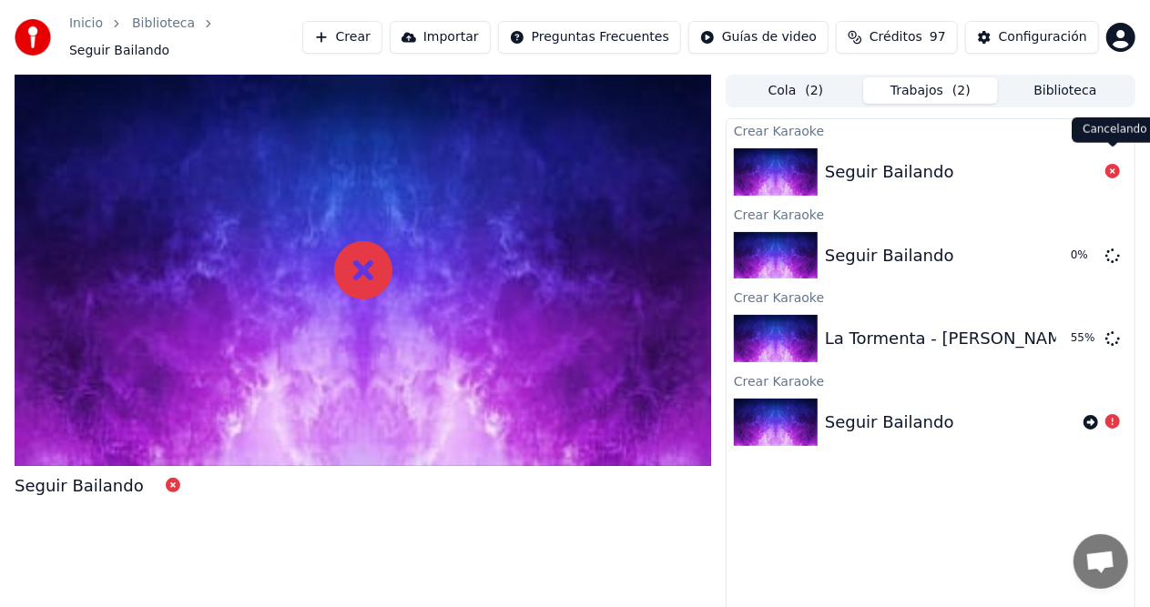
click at [1116, 164] on icon at bounding box center [1113, 171] width 15 height 15
click at [1114, 164] on icon at bounding box center [1113, 171] width 15 height 15
click at [166, 479] on icon at bounding box center [173, 486] width 15 height 15
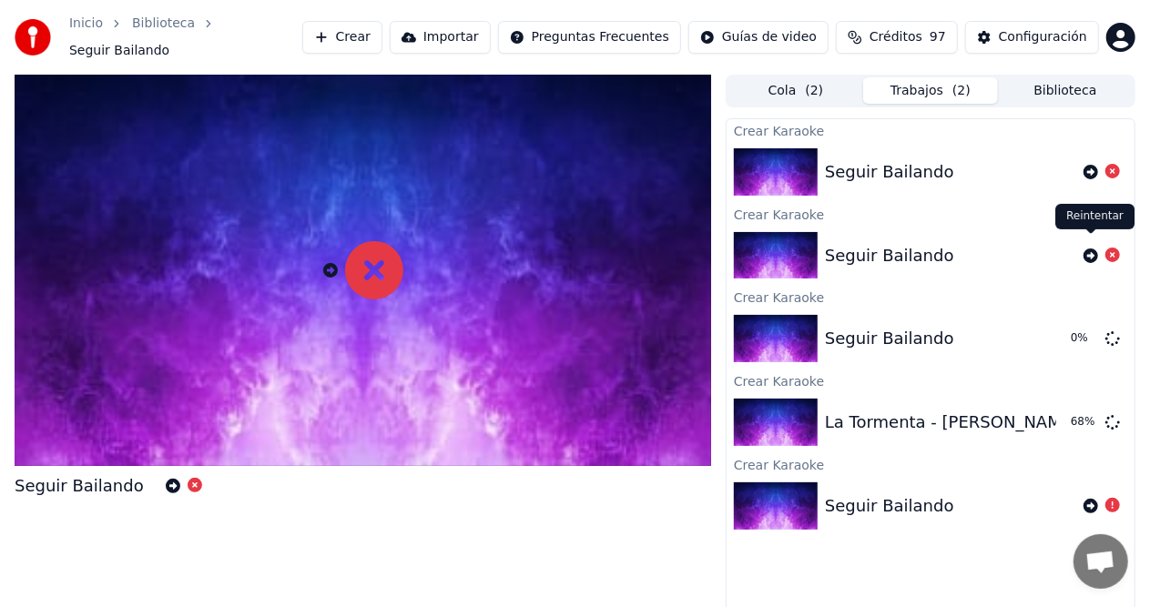
click at [1088, 249] on icon at bounding box center [1091, 256] width 15 height 15
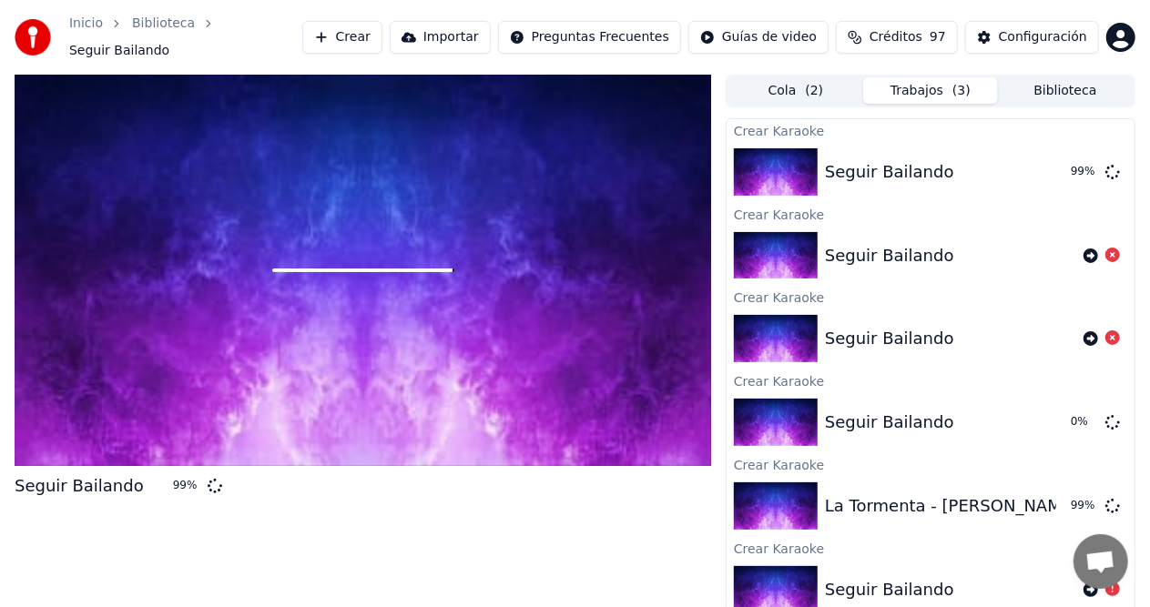
click at [865, 159] on div "Seguir Bailando" at bounding box center [889, 171] width 129 height 25
click at [920, 168] on div "Seguir Bailando" at bounding box center [889, 171] width 129 height 25
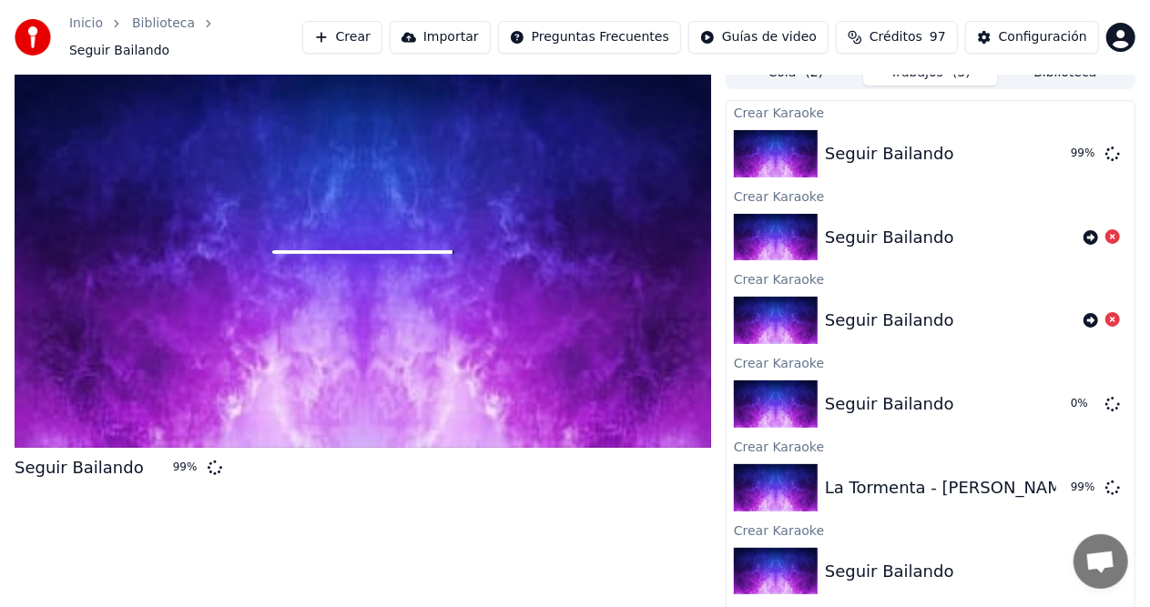
click at [1116, 229] on icon at bounding box center [1113, 236] width 15 height 15
click at [1112, 396] on icon at bounding box center [1113, 403] width 15 height 15
click at [1087, 147] on icon at bounding box center [1091, 154] width 15 height 15
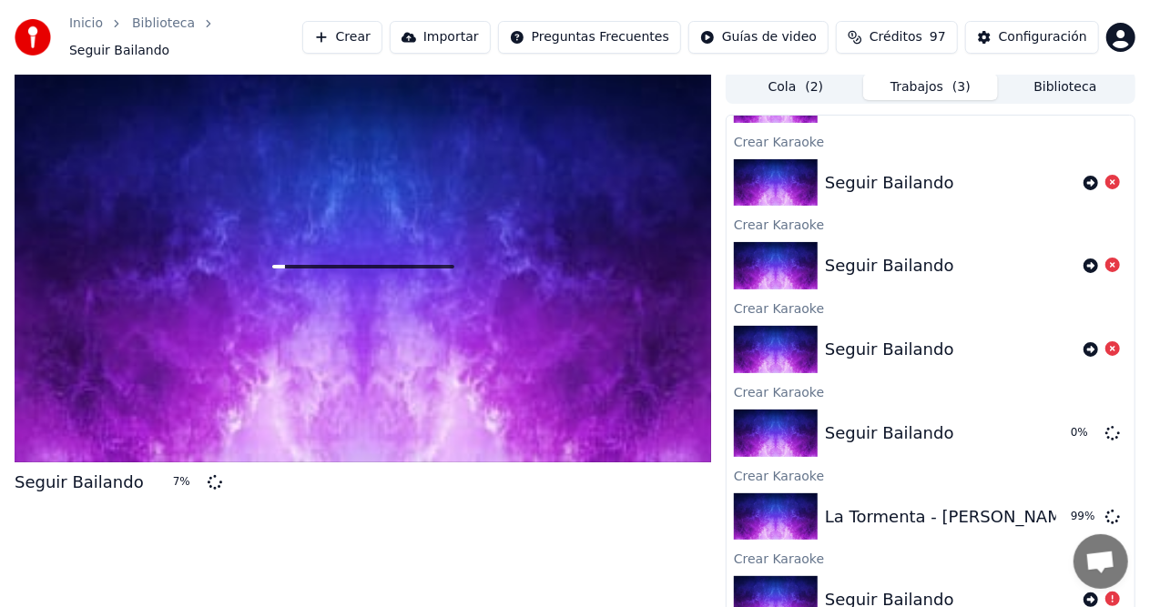
scroll to position [0, 0]
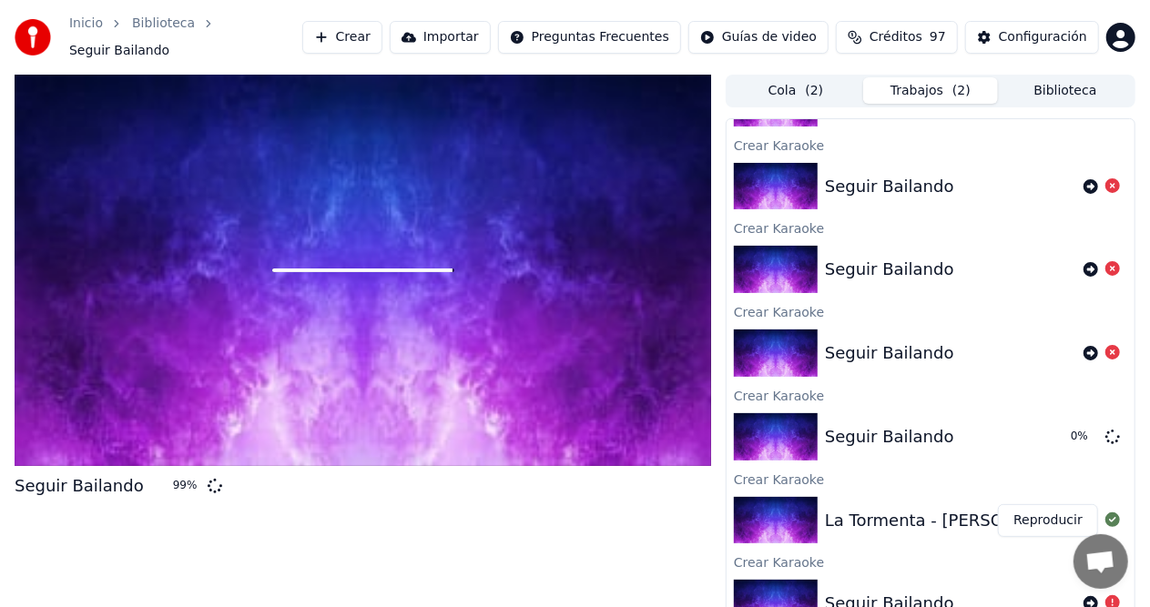
click at [0, 466] on div "Seguir Bailando 99 % Cola ( 2 ) Trabajos ( 2 ) Biblioteca Crear Karaoke Seguir …" at bounding box center [575, 355] width 1150 height 560
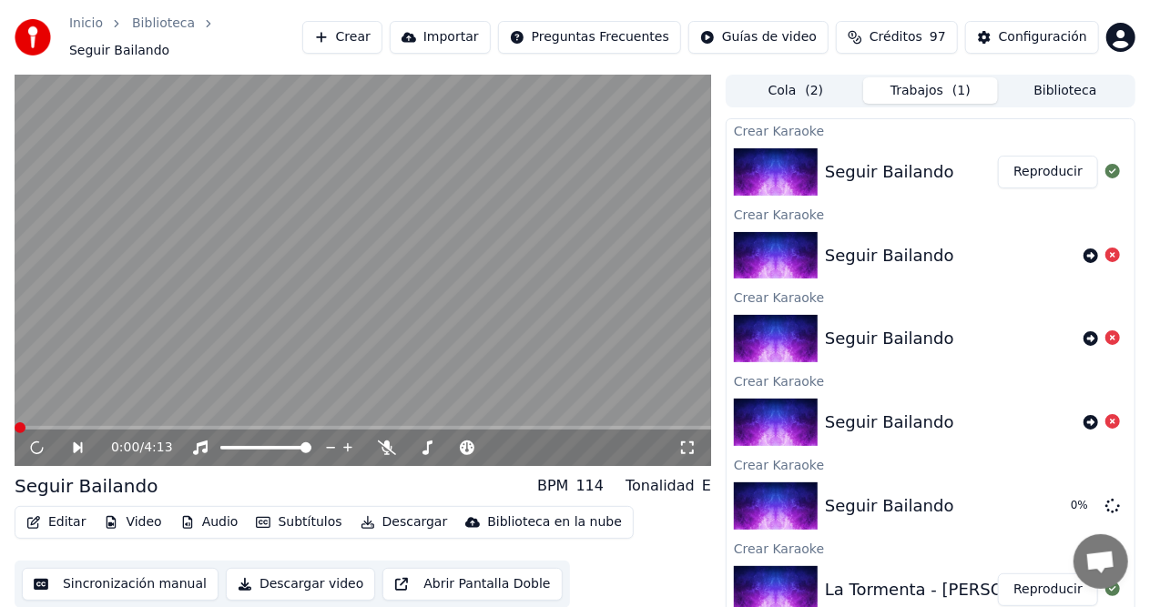
click at [1008, 162] on button "Reproducir" at bounding box center [1048, 172] width 100 height 33
click at [1019, 163] on button "Reproducir" at bounding box center [1048, 172] width 100 height 33
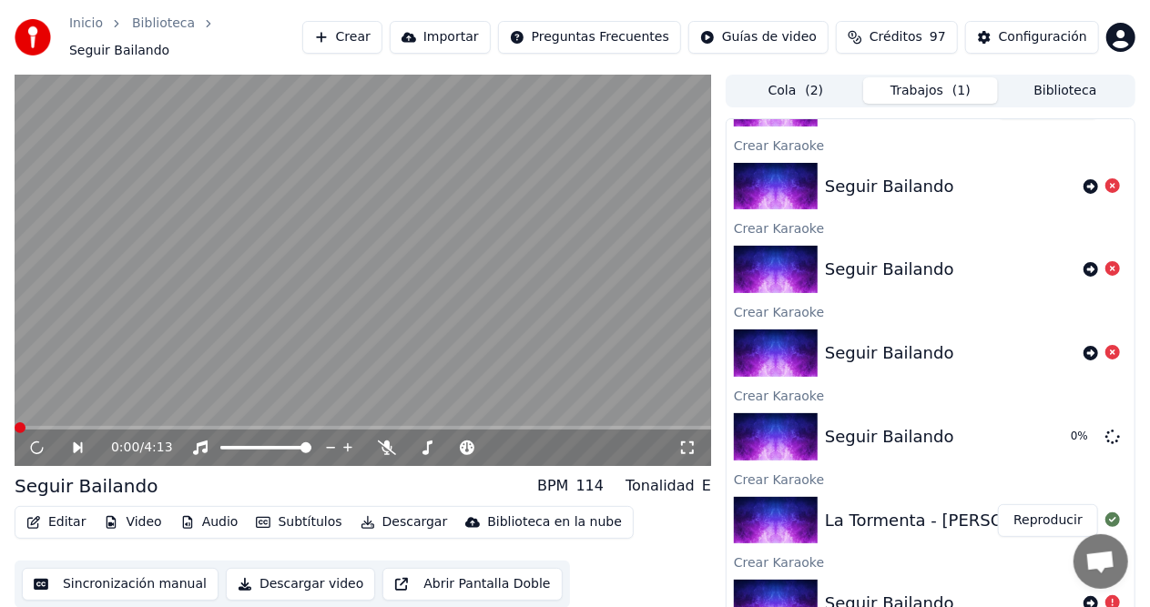
click at [687, 441] on icon at bounding box center [687, 448] width 18 height 15
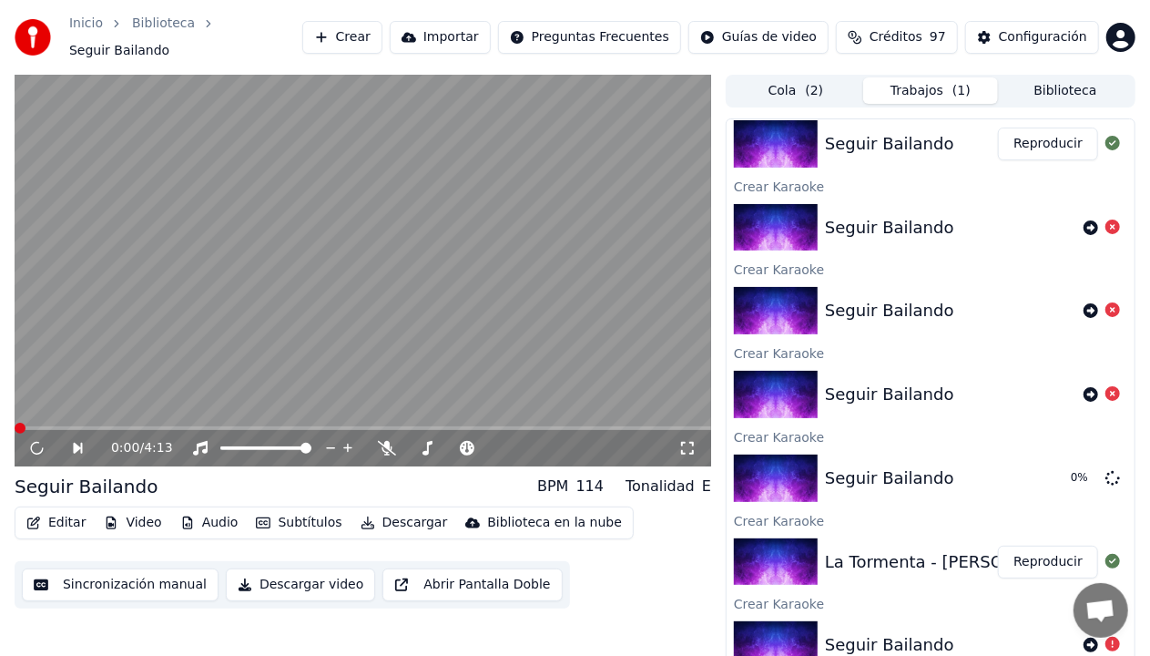
click at [688, 458] on video at bounding box center [363, 271] width 697 height 392
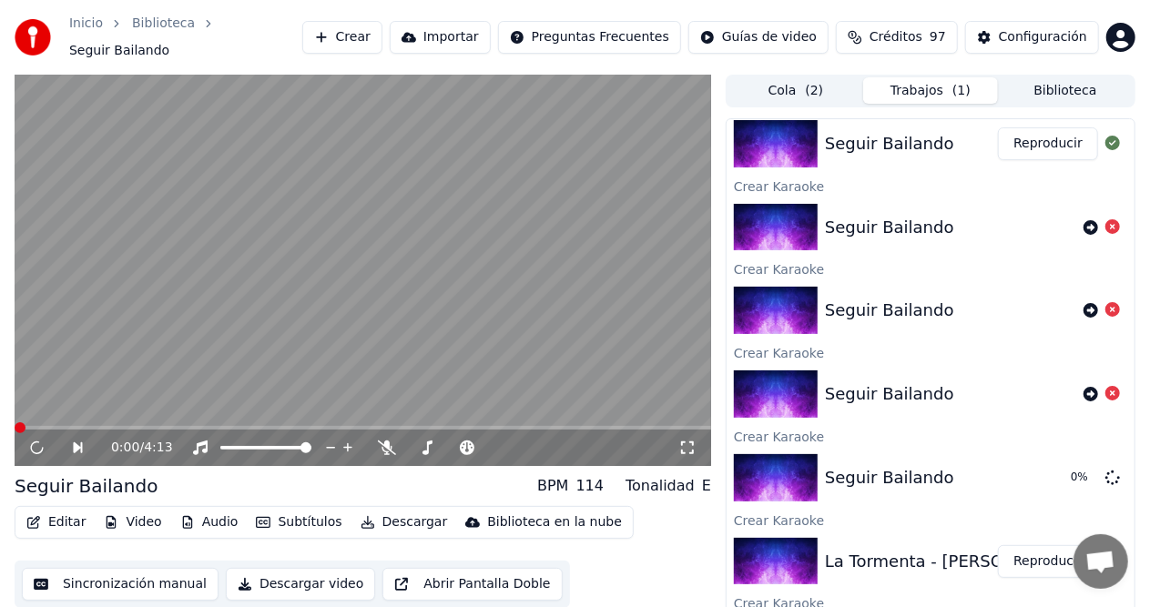
click at [1004, 139] on button "Reproducir" at bounding box center [1048, 143] width 100 height 33
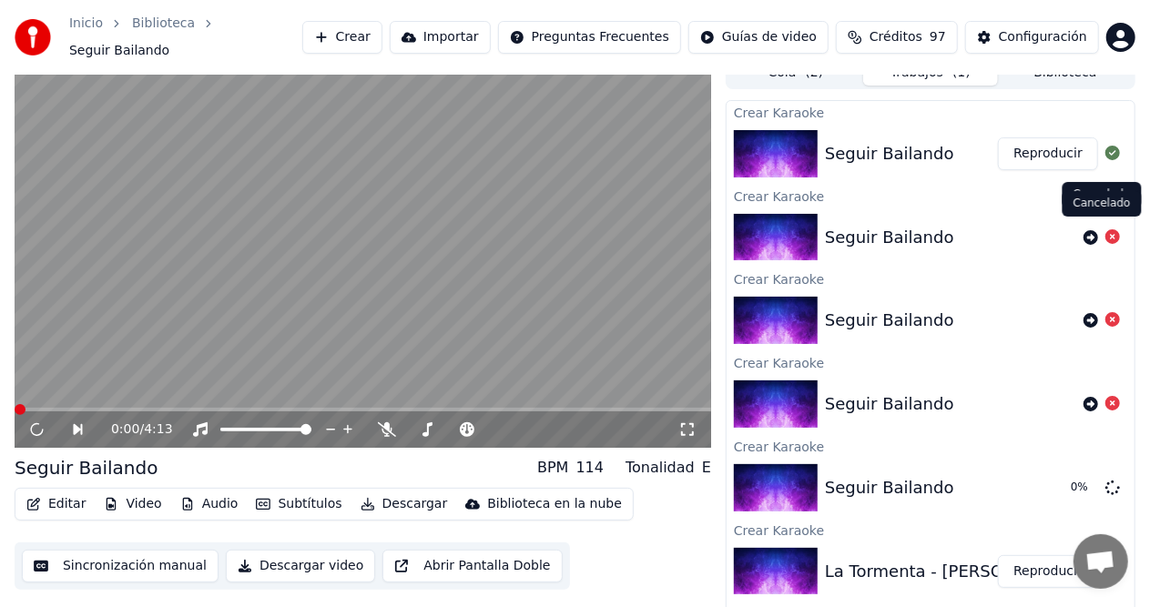
click at [1106, 229] on icon at bounding box center [1113, 236] width 15 height 15
click at [1106, 315] on icon at bounding box center [1113, 319] width 15 height 15
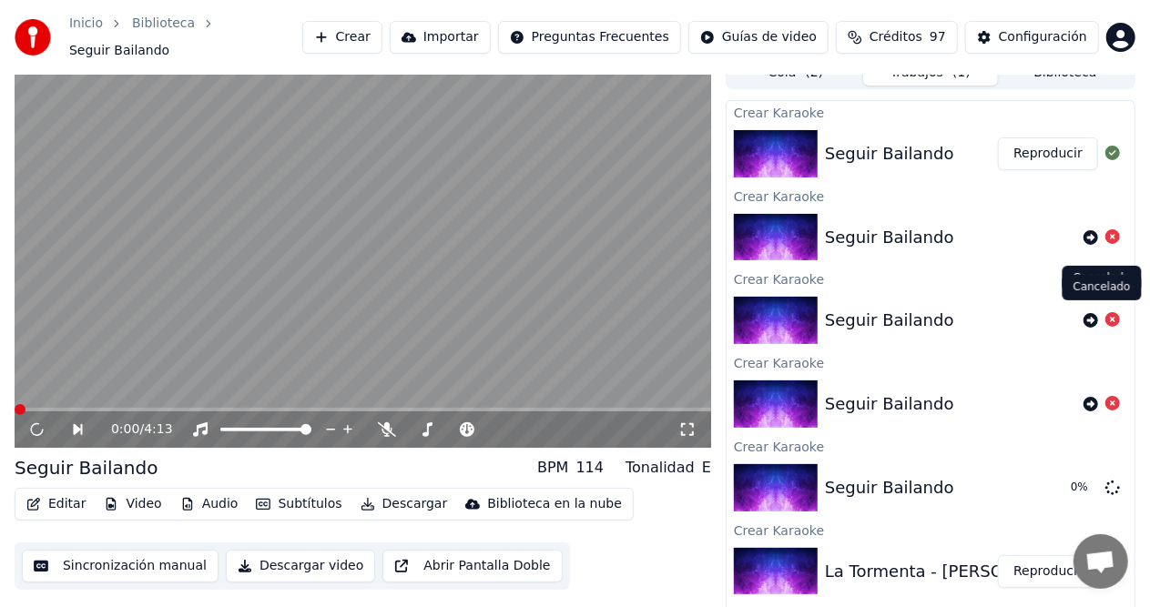
click at [1106, 312] on icon at bounding box center [1113, 319] width 15 height 15
click at [1106, 401] on icon at bounding box center [1113, 403] width 15 height 15
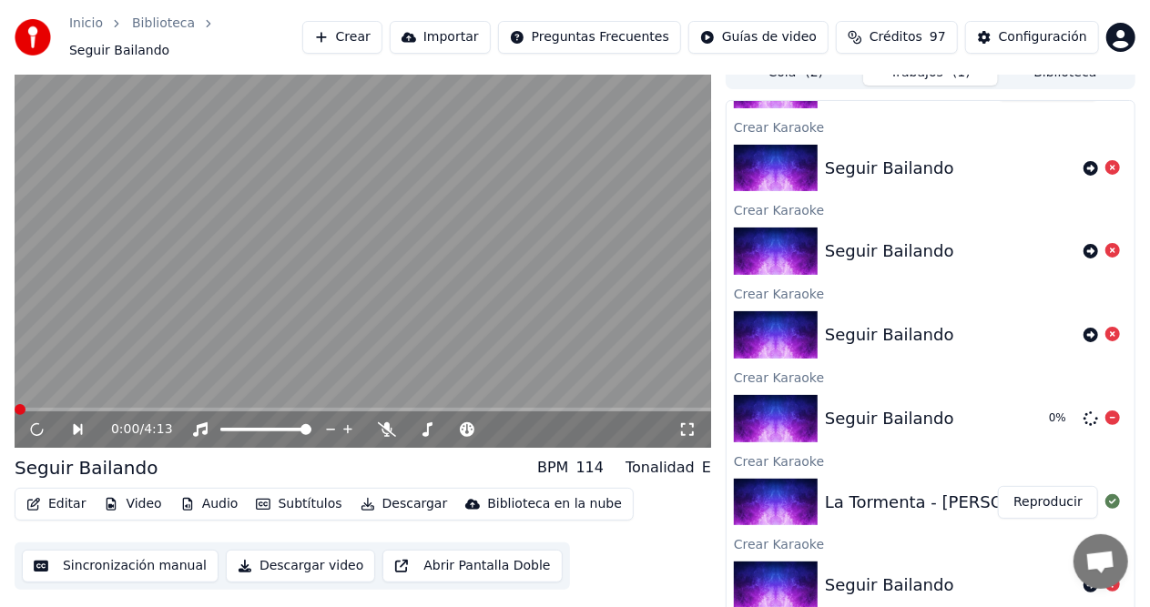
click at [1106, 411] on icon at bounding box center [1113, 418] width 15 height 15
click at [1024, 494] on button "Reproducir" at bounding box center [1048, 502] width 100 height 33
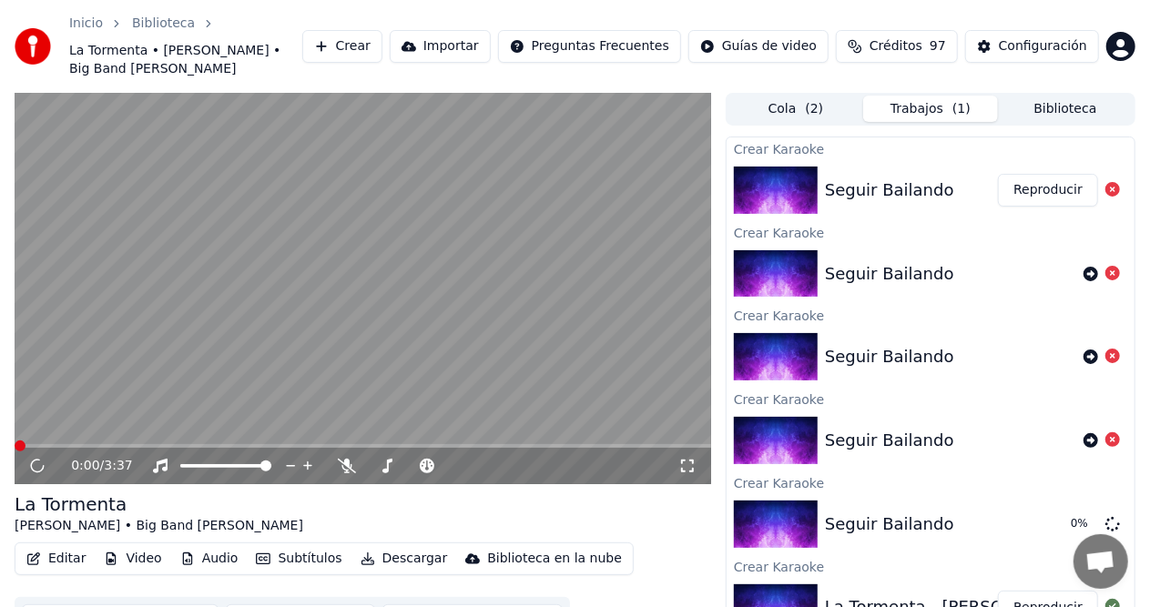
click at [770, 99] on button "Cola ( 2 )" at bounding box center [796, 109] width 135 height 26
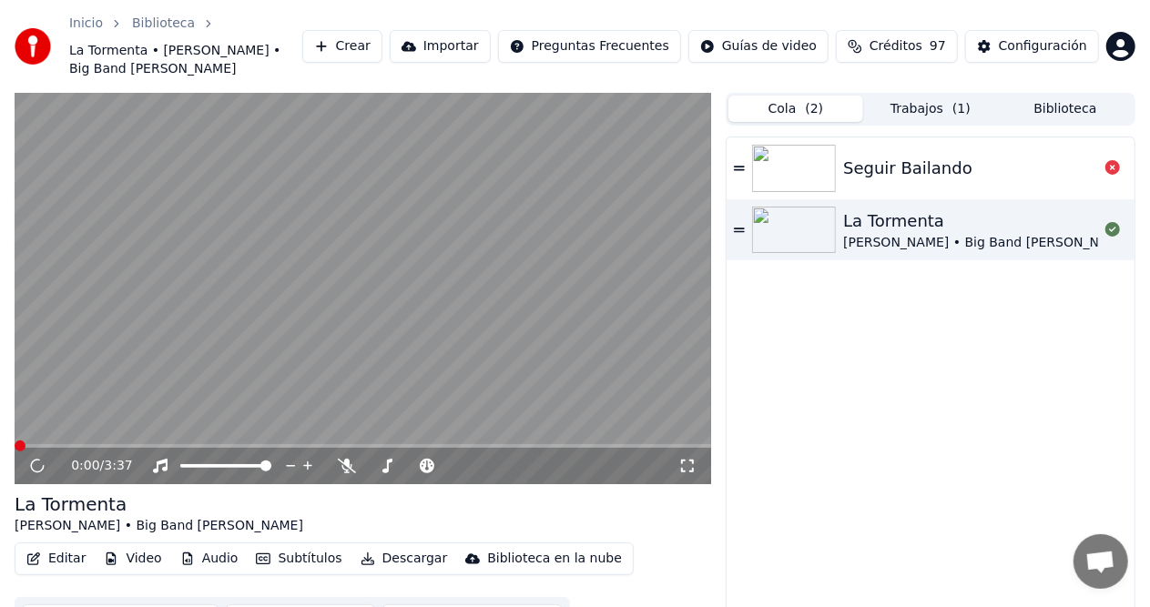
click at [848, 156] on div "Seguir Bailando" at bounding box center [907, 168] width 129 height 25
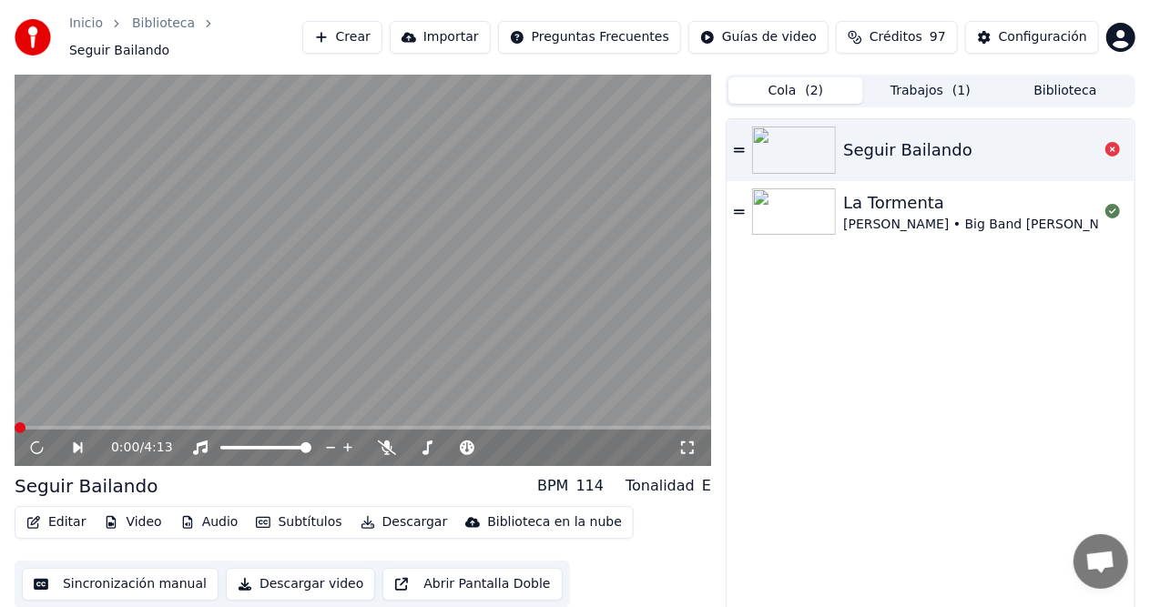
click at [908, 78] on button "Trabajos ( 1 )" at bounding box center [930, 90] width 135 height 26
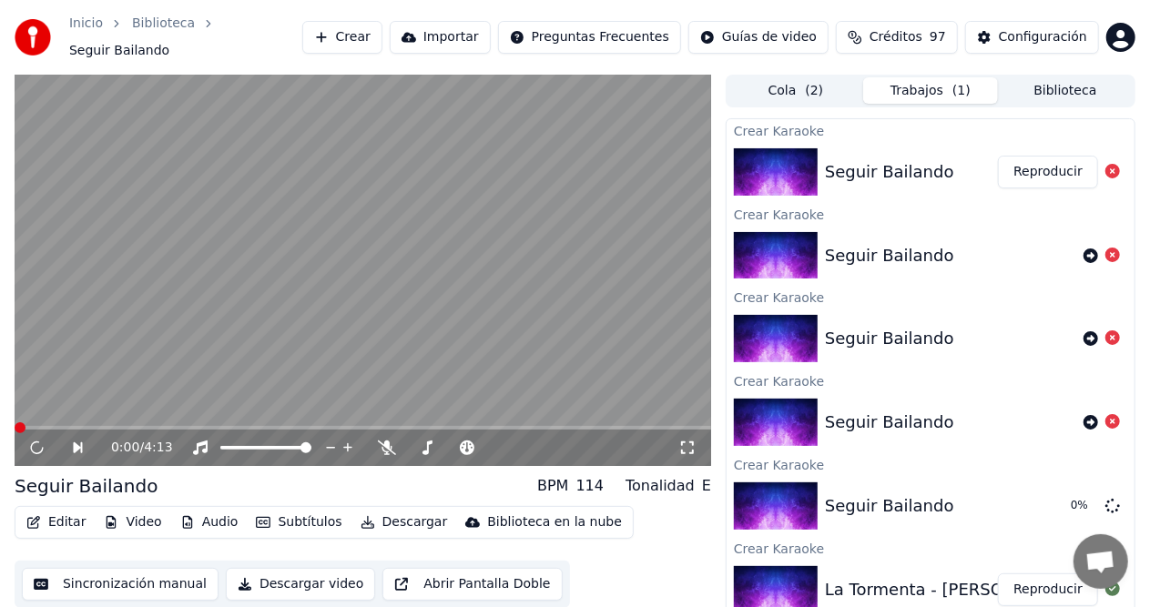
click at [1046, 171] on button "Reproducir" at bounding box center [1048, 172] width 100 height 33
click at [1038, 170] on button "Reproducir" at bounding box center [1048, 172] width 100 height 33
click at [808, 82] on span "( 2 )" at bounding box center [814, 91] width 18 height 18
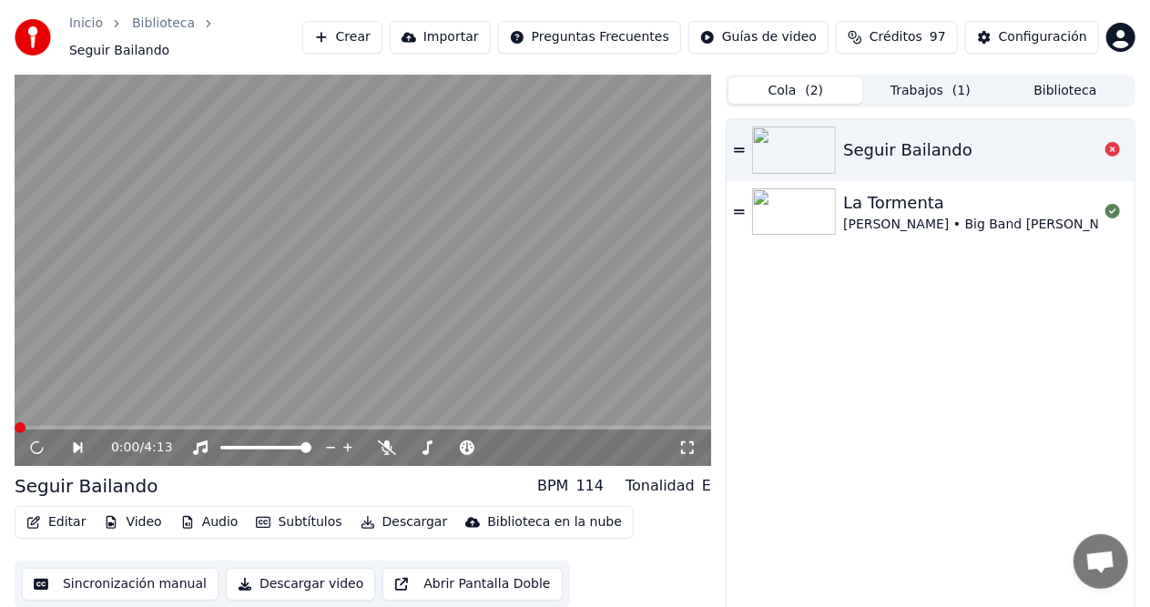
click at [962, 82] on span "( 1 )" at bounding box center [962, 91] width 18 height 18
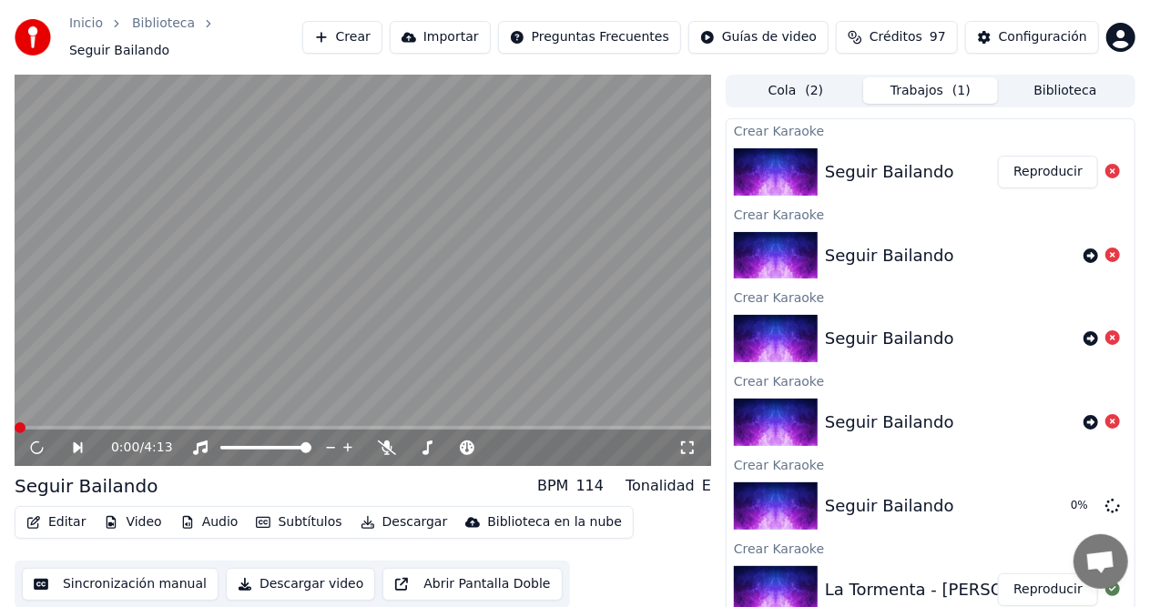
click at [1045, 91] on button "Biblioteca" at bounding box center [1065, 90] width 135 height 26
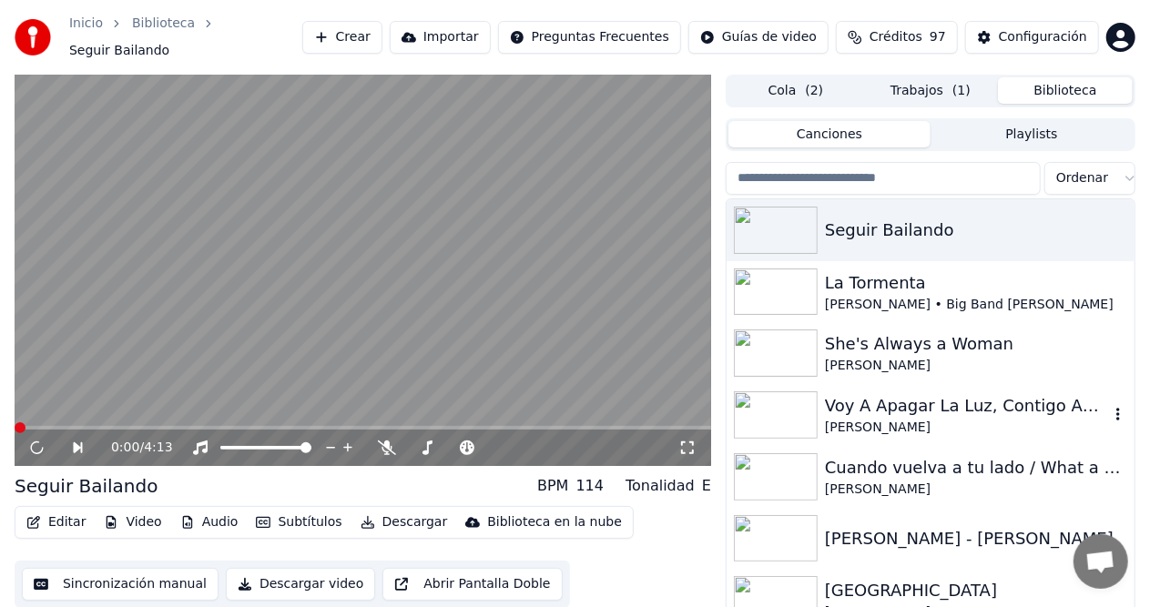
click at [883, 398] on div "Voy A Apagar La Luz, Contigo Aprendi" at bounding box center [967, 405] width 284 height 25
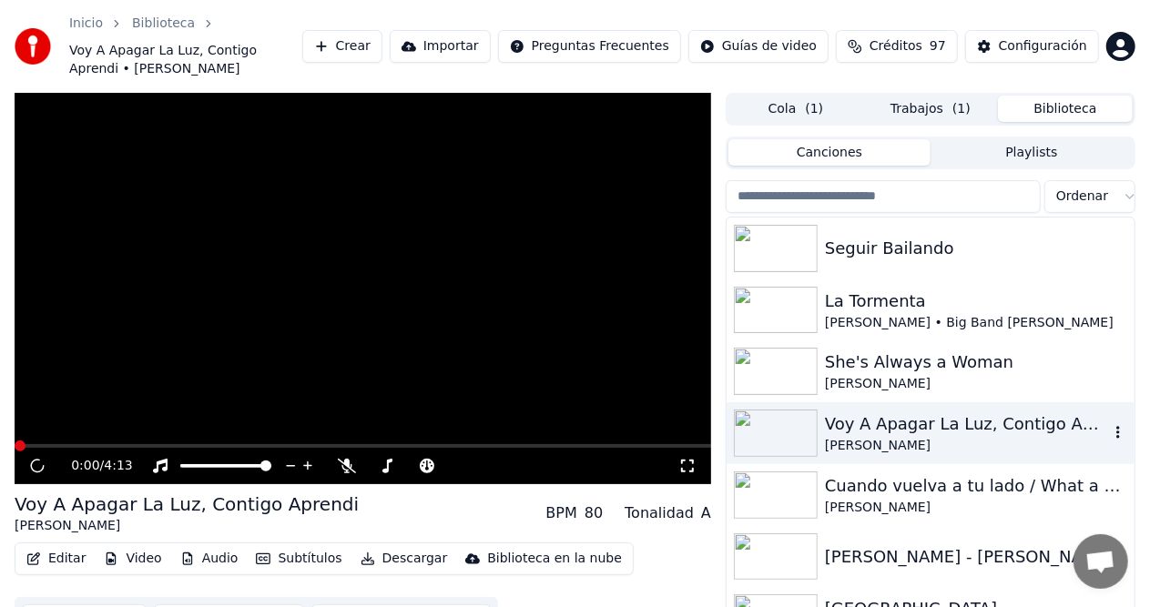
click at [885, 399] on div "She's Always a Woman Billy Joel" at bounding box center [931, 372] width 408 height 62
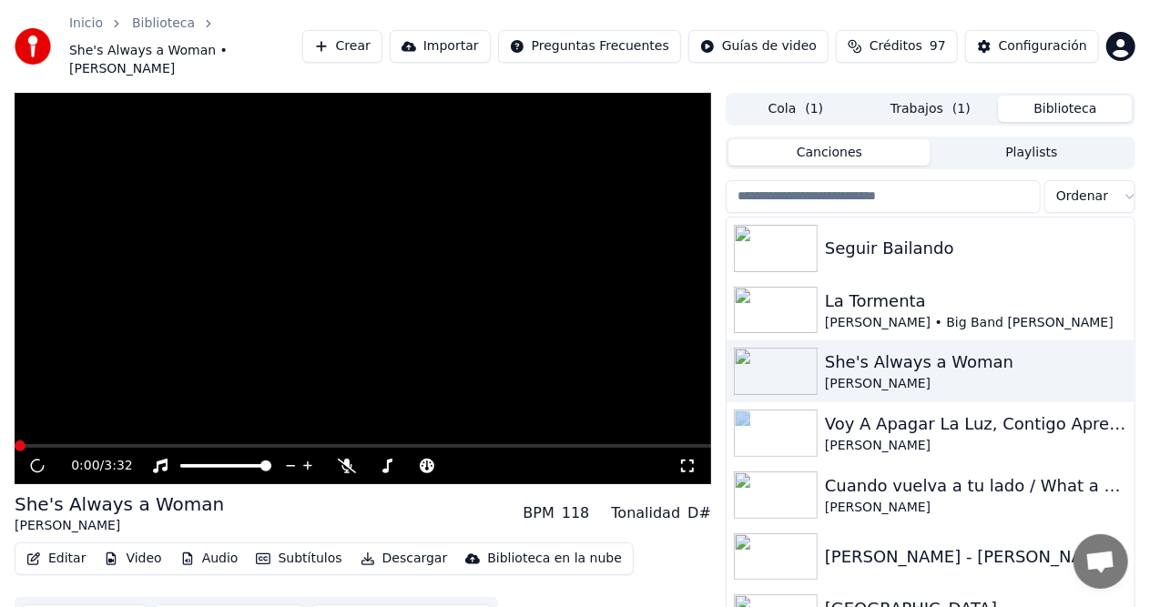
click at [945, 96] on button "Trabajos ( 1 )" at bounding box center [930, 109] width 135 height 26
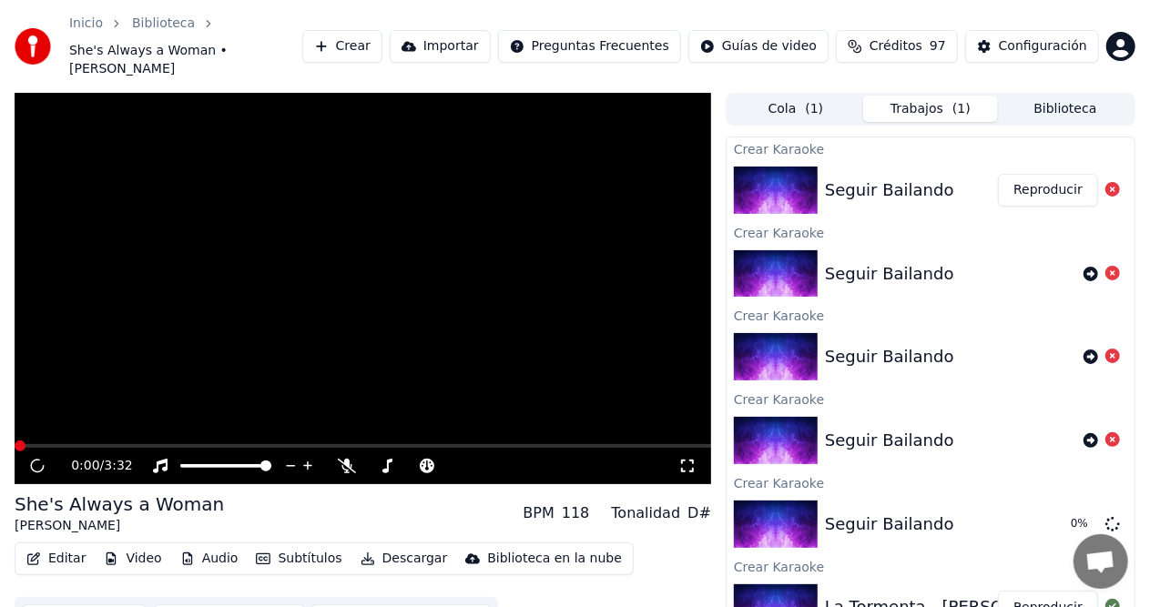
click at [1076, 263] on div at bounding box center [1101, 274] width 51 height 22
click at [1084, 267] on icon at bounding box center [1091, 274] width 15 height 15
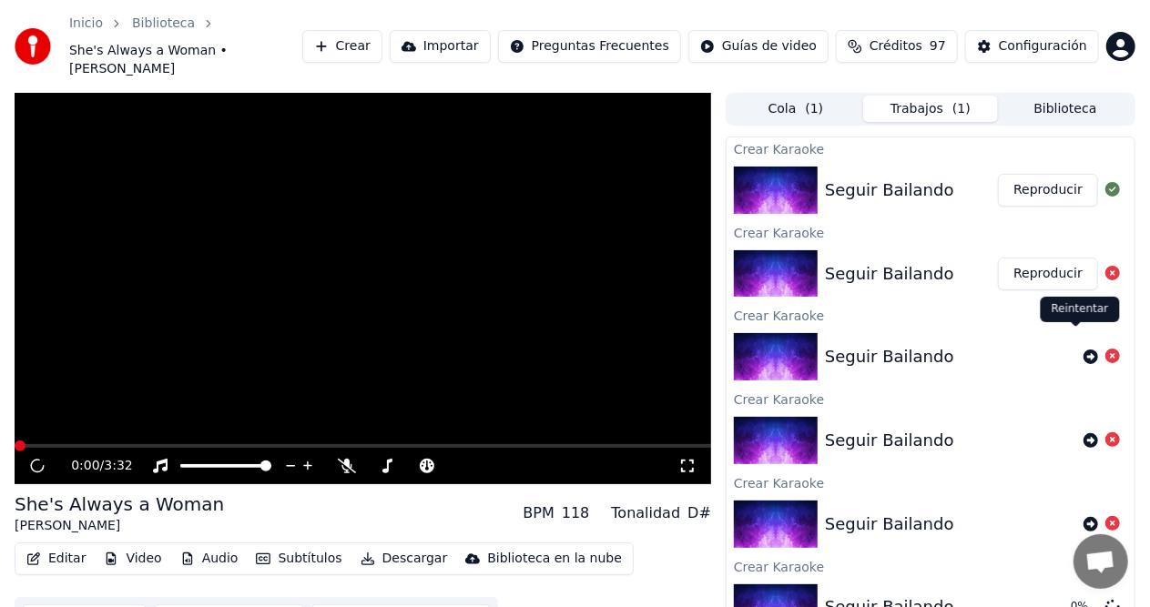
click at [1084, 350] on icon at bounding box center [1091, 357] width 15 height 15
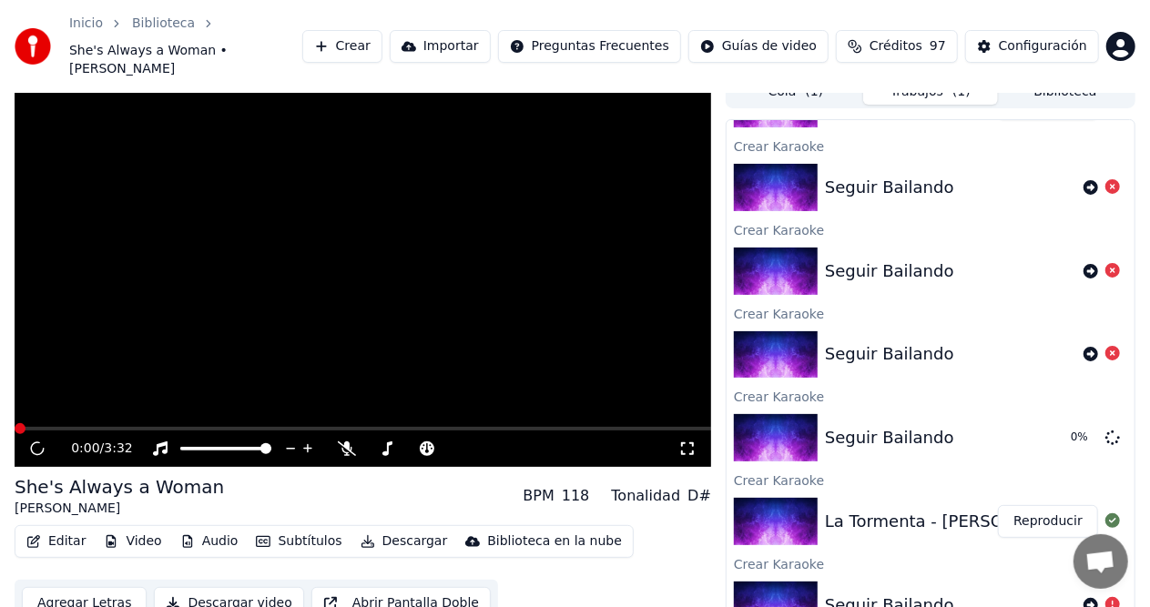
scroll to position [27, 0]
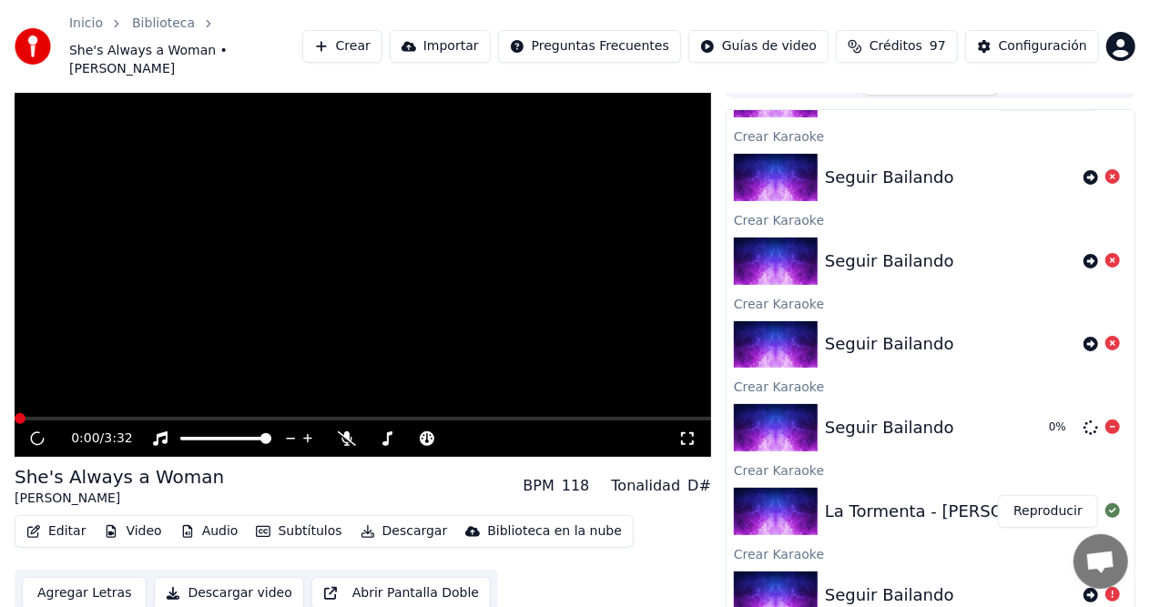
click at [1035, 417] on div "0 %" at bounding box center [1081, 428] width 93 height 22
drag, startPoint x: 1015, startPoint y: 382, endPoint x: 990, endPoint y: 353, distance: 38.0
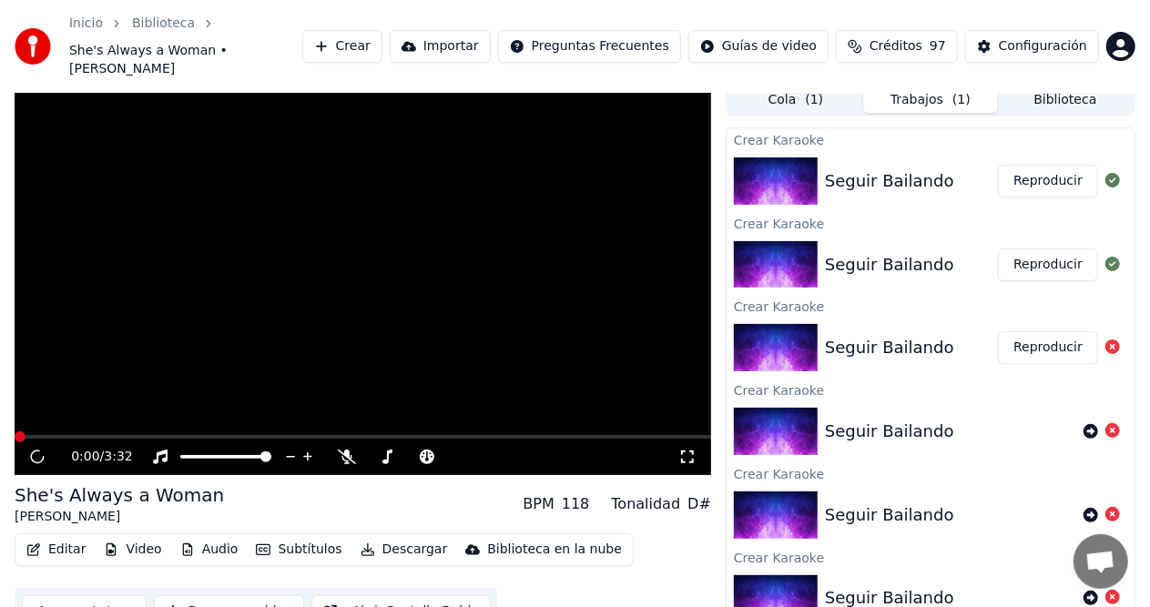
scroll to position [0, 0]
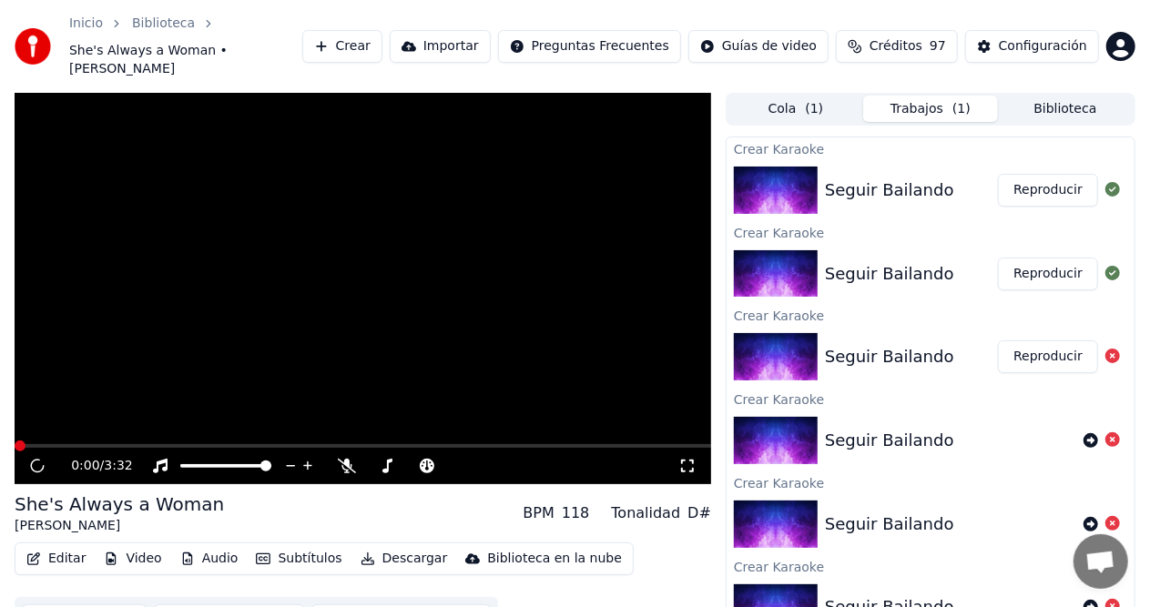
click at [1040, 180] on button "Reproducir" at bounding box center [1048, 190] width 100 height 33
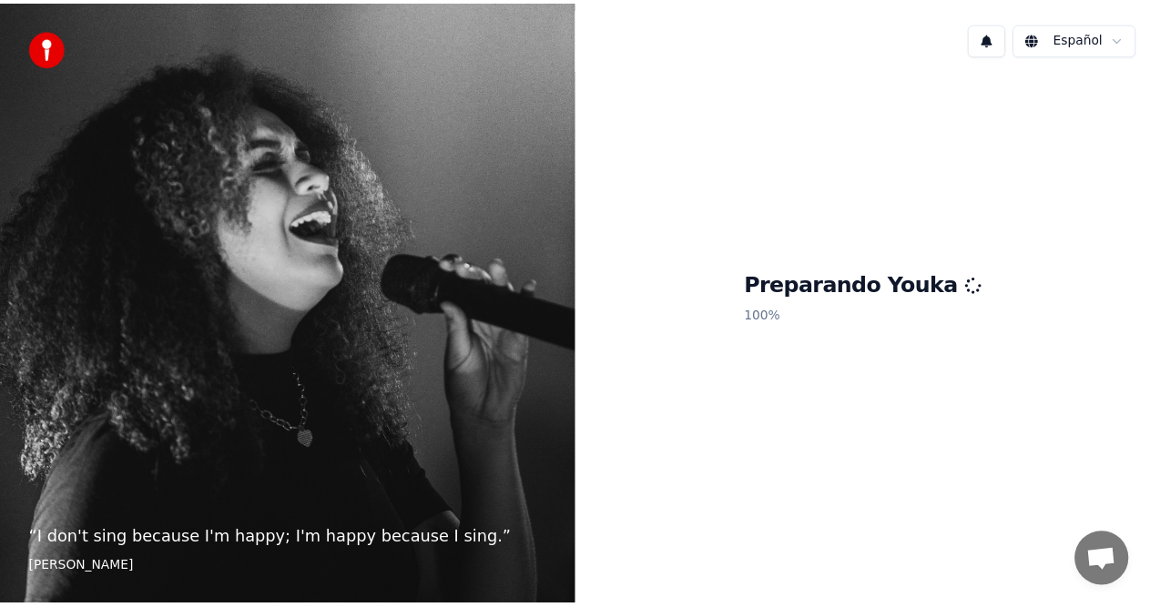
scroll to position [159, 0]
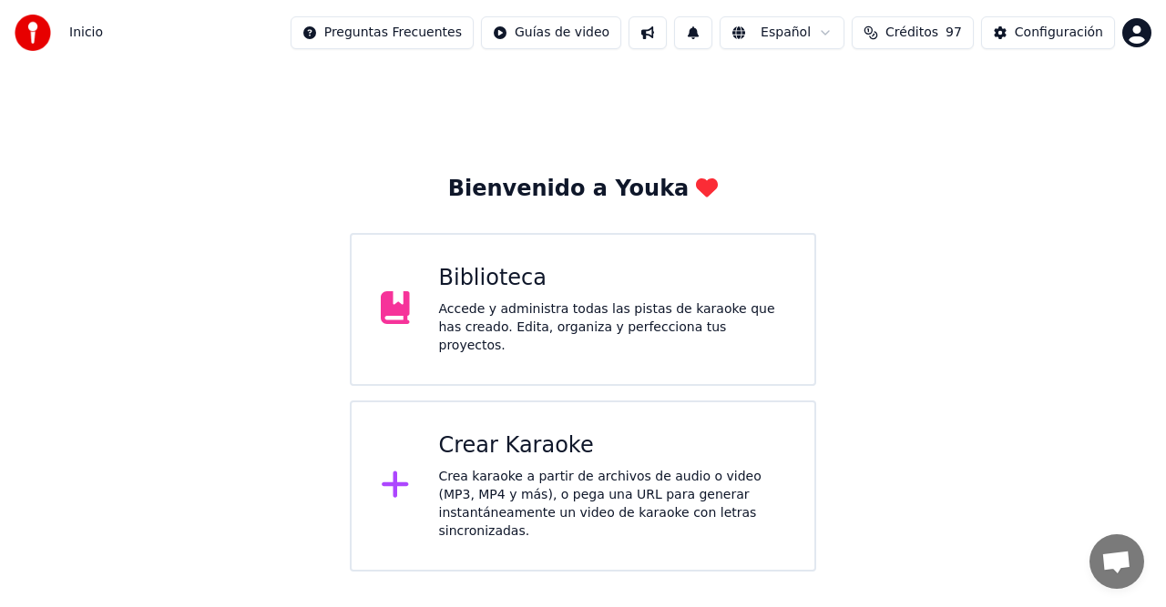
click at [515, 286] on div "Biblioteca" at bounding box center [612, 278] width 347 height 29
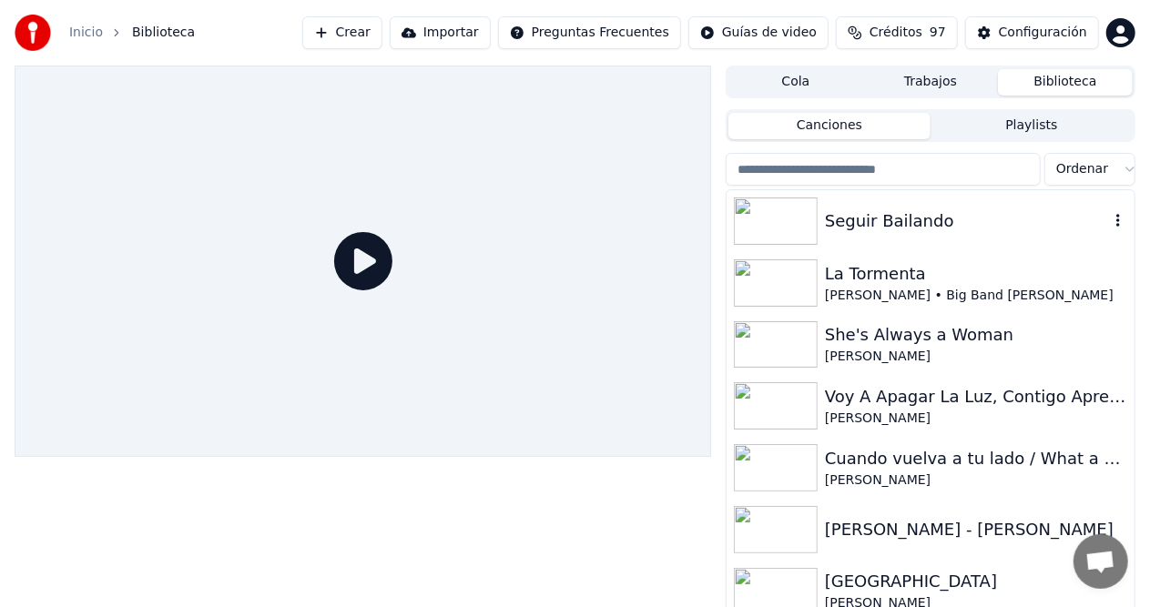
click at [907, 222] on div "Seguir Bailando" at bounding box center [967, 221] width 284 height 25
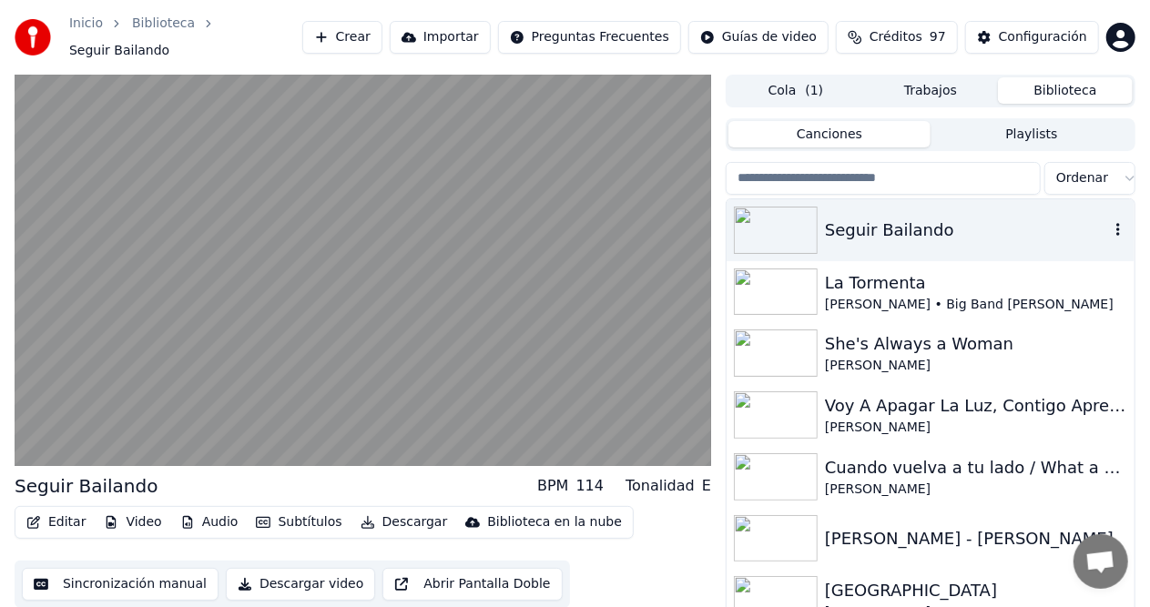
click at [909, 233] on div "Seguir Bailando" at bounding box center [967, 230] width 284 height 25
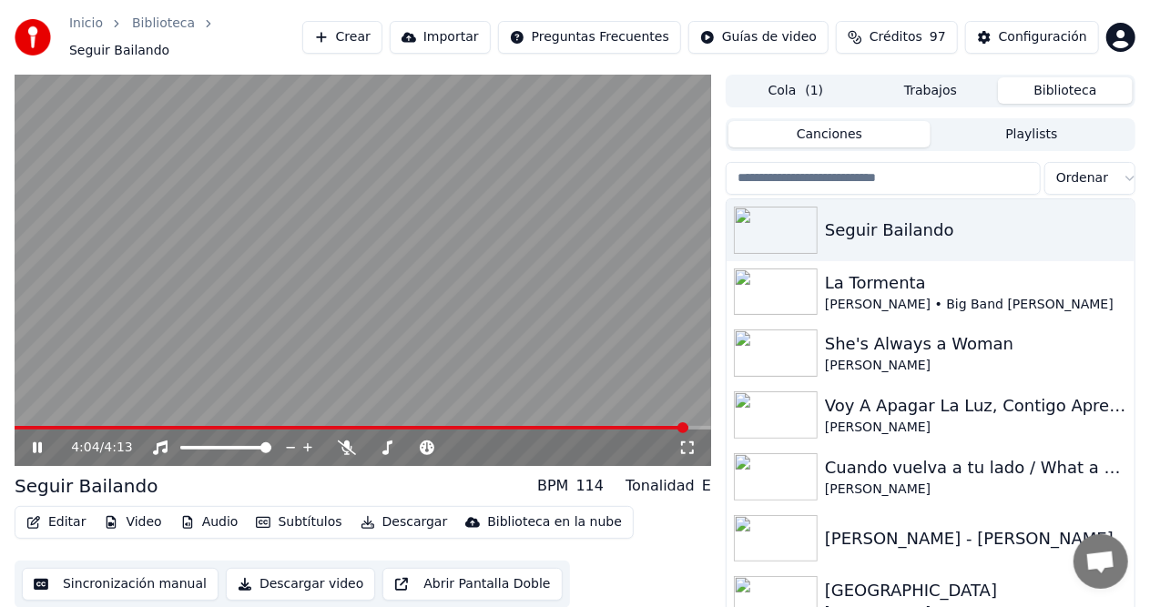
click at [209, 514] on button "Audio" at bounding box center [209, 522] width 73 height 25
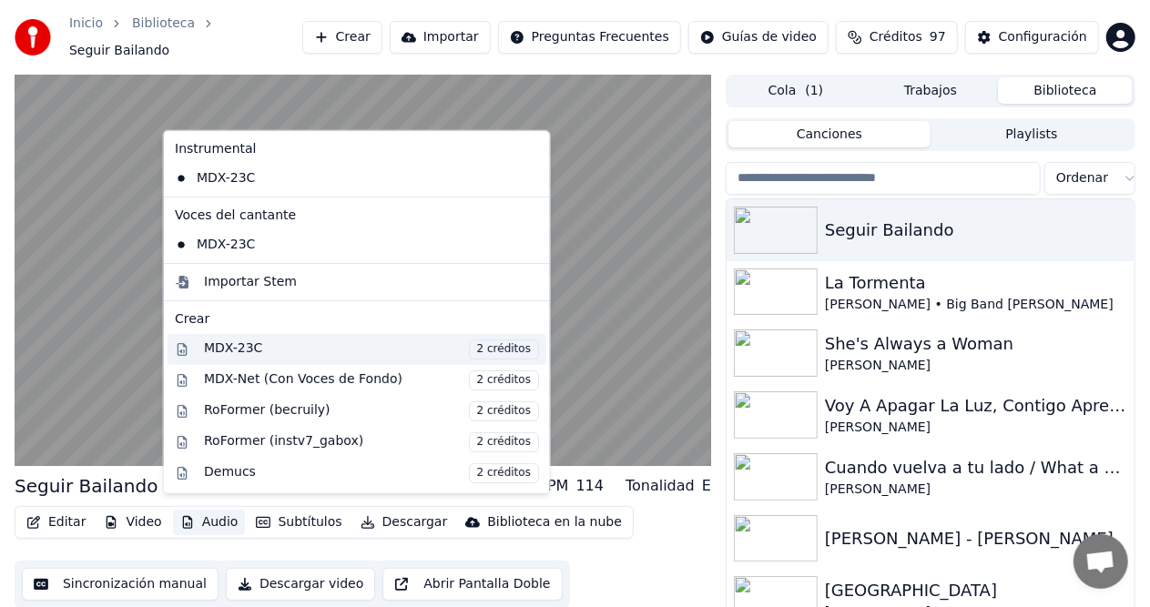
click at [239, 346] on div "MDX-23C 2 créditos" at bounding box center [371, 350] width 335 height 20
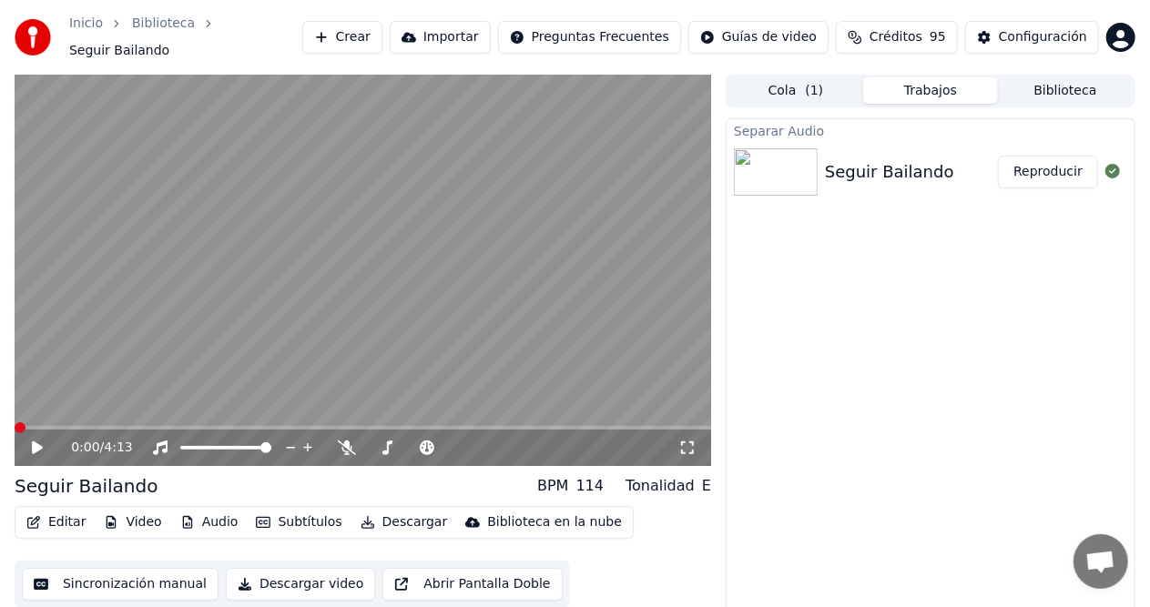
click at [33, 444] on icon at bounding box center [37, 448] width 11 height 13
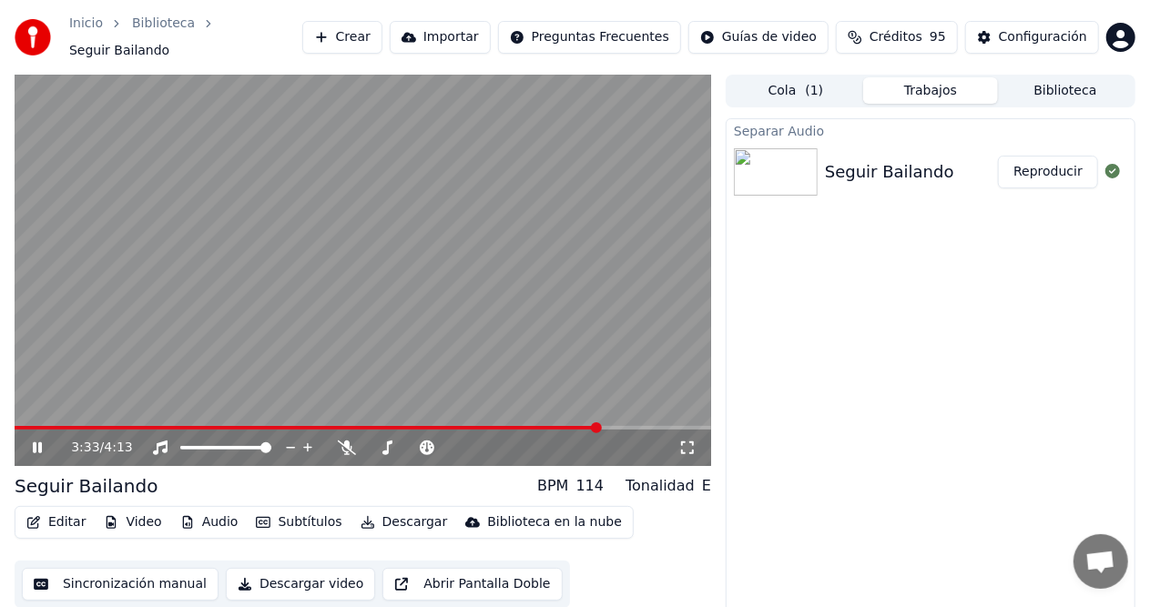
click at [598, 426] on span at bounding box center [363, 428] width 697 height 4
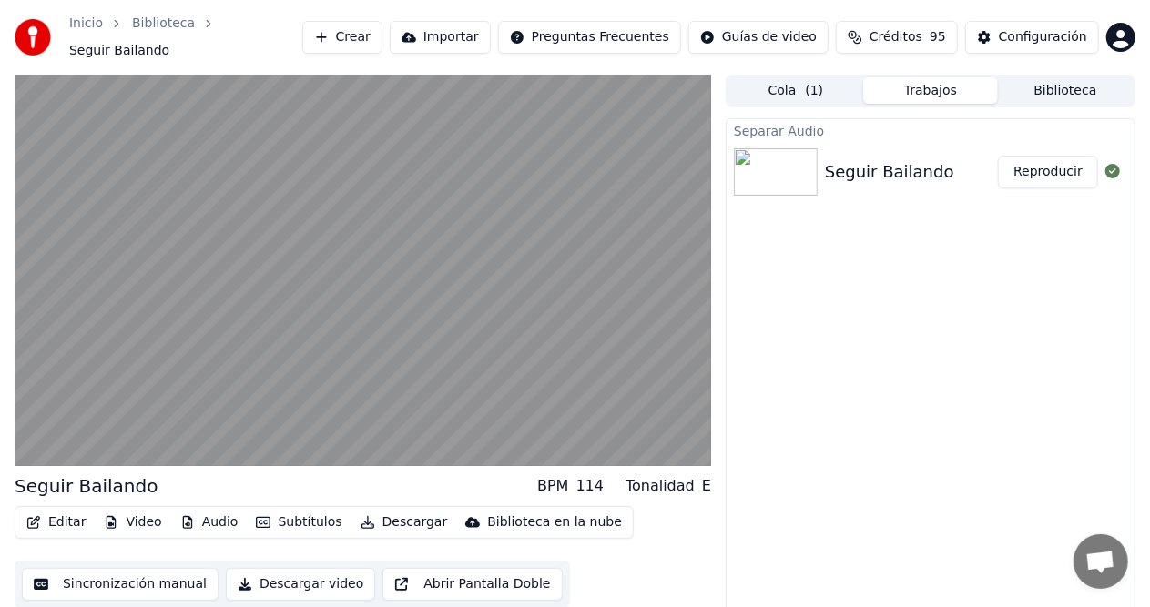
click at [1076, 86] on button "Biblioteca" at bounding box center [1065, 90] width 135 height 26
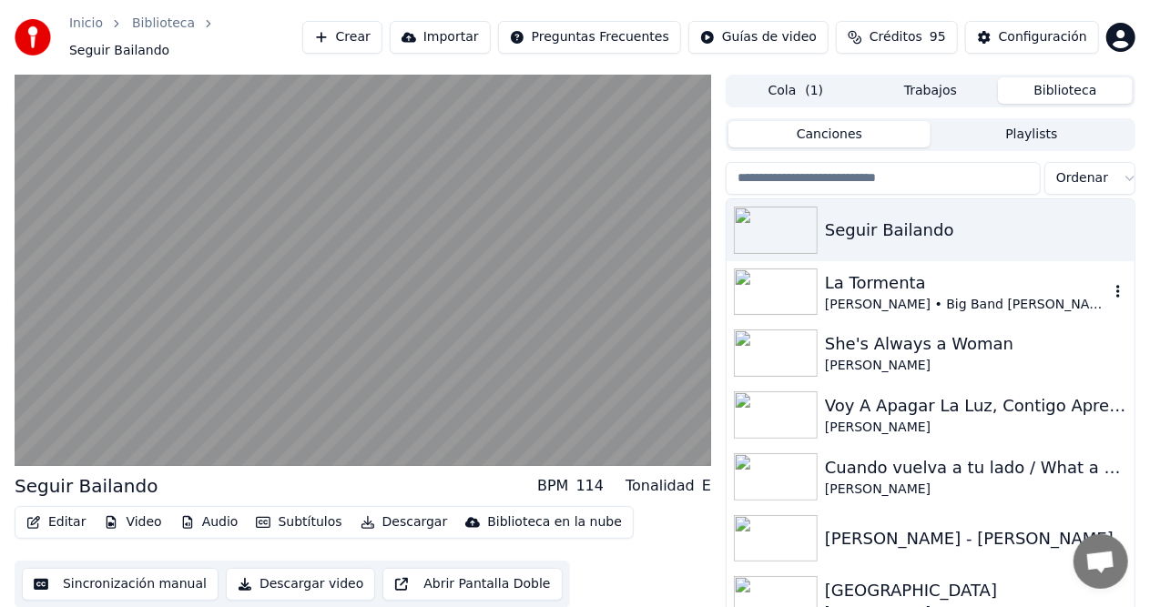
click at [840, 296] on div "[PERSON_NAME] • Big Band [PERSON_NAME]" at bounding box center [967, 305] width 284 height 18
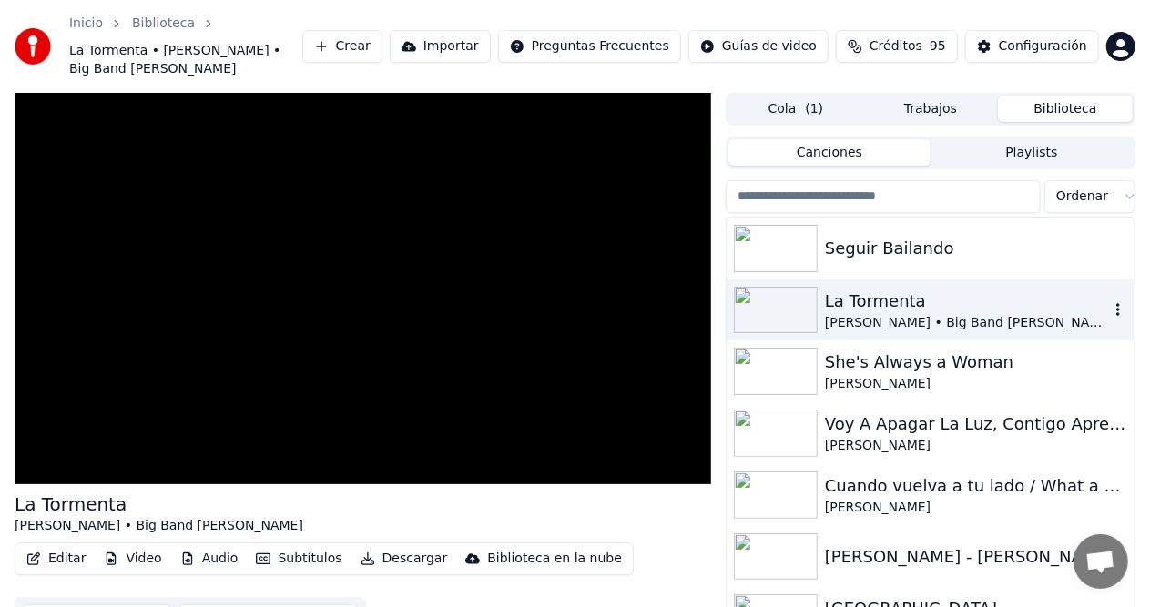
drag, startPoint x: 840, startPoint y: 290, endPoint x: 822, endPoint y: 286, distance: 17.7
click at [837, 289] on div "La Tormenta [PERSON_NAME] • Big Band [PERSON_NAME]" at bounding box center [967, 311] width 284 height 44
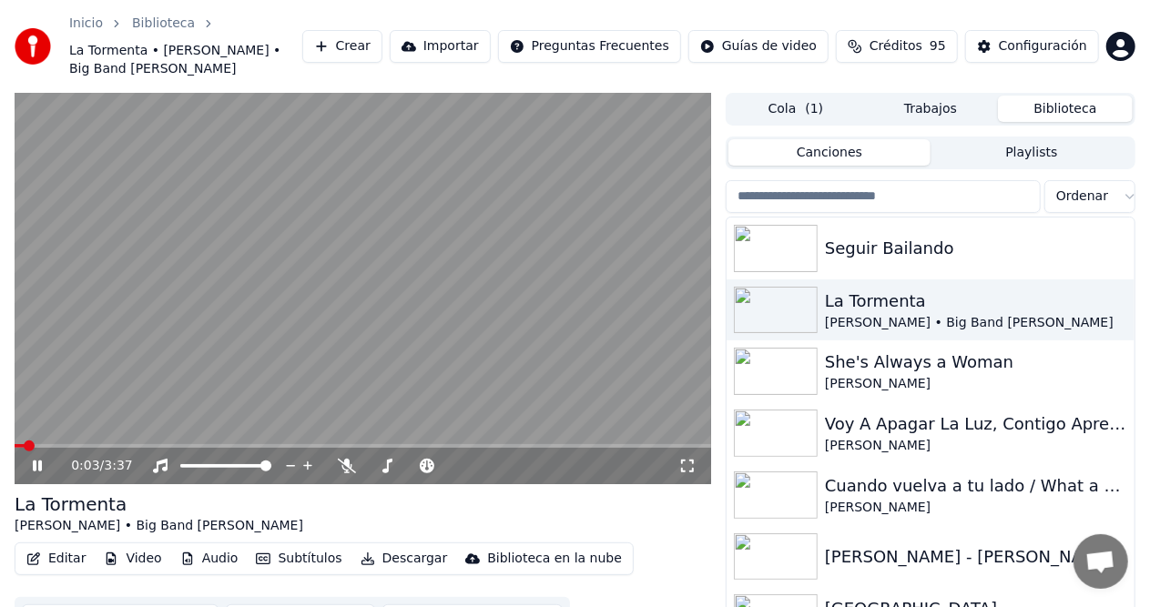
click at [25, 444] on span at bounding box center [20, 446] width 10 height 4
